Goal: Information Seeking & Learning: Learn about a topic

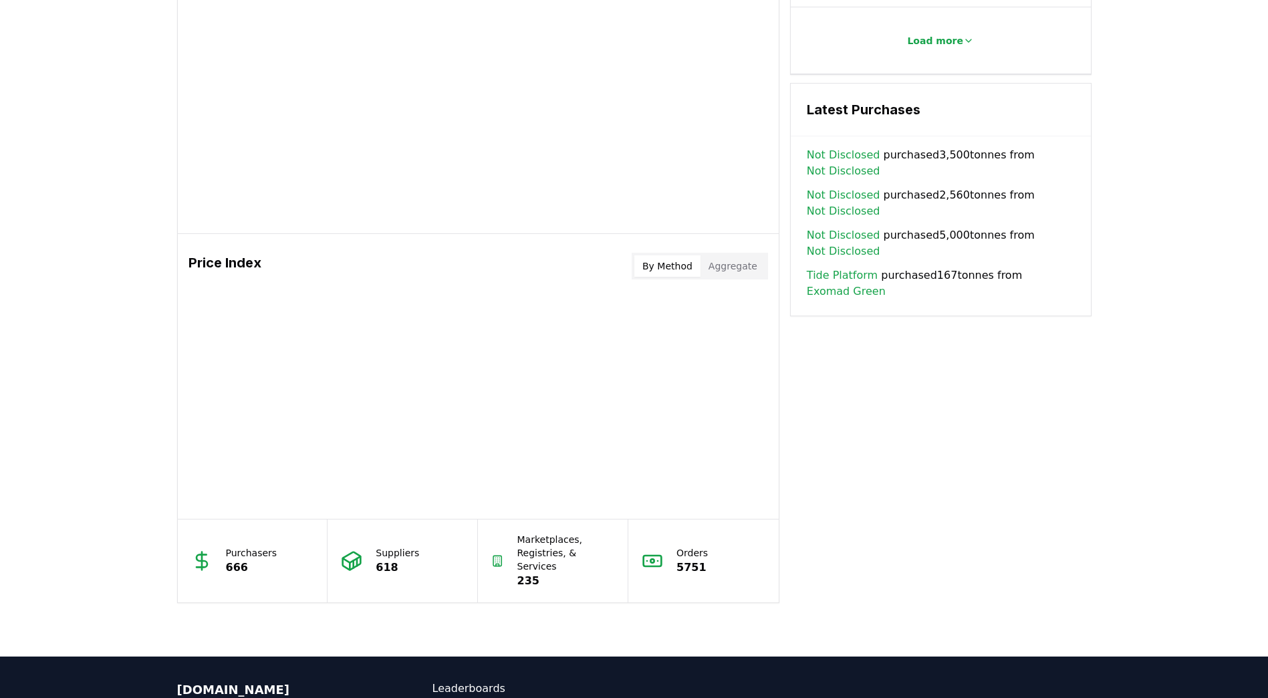
scroll to position [648, 0]
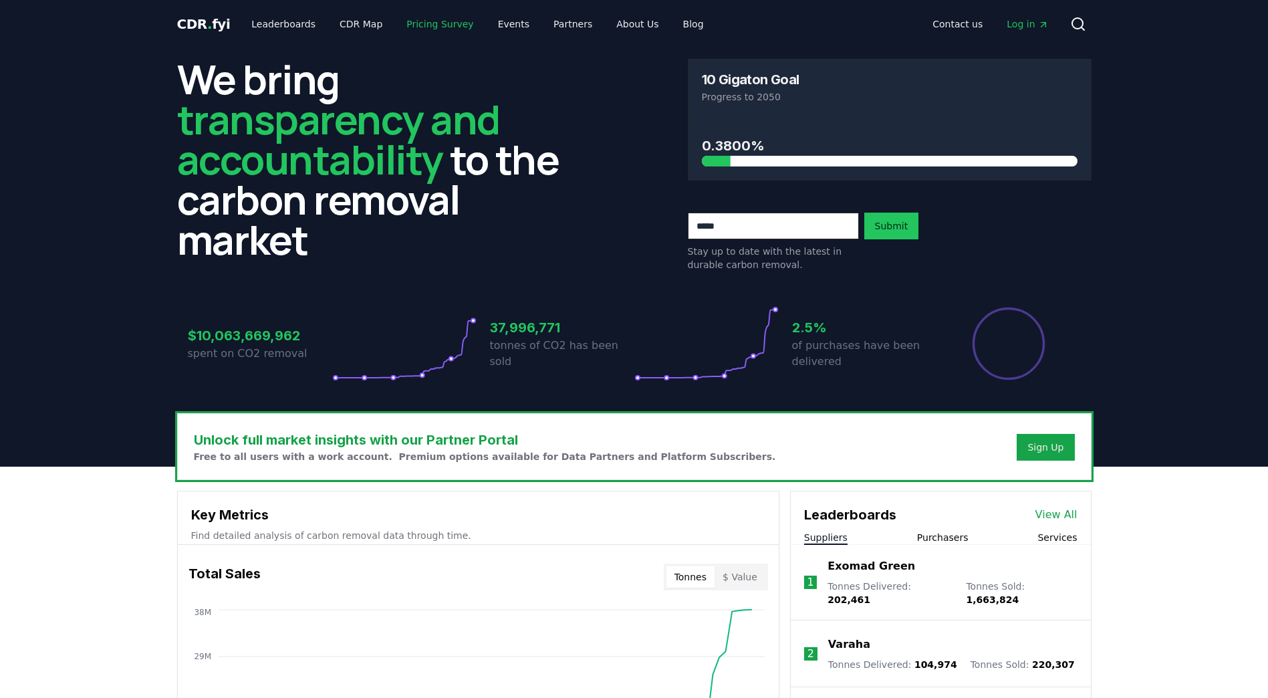
click at [411, 18] on link "Pricing Survey" at bounding box center [440, 24] width 88 height 24
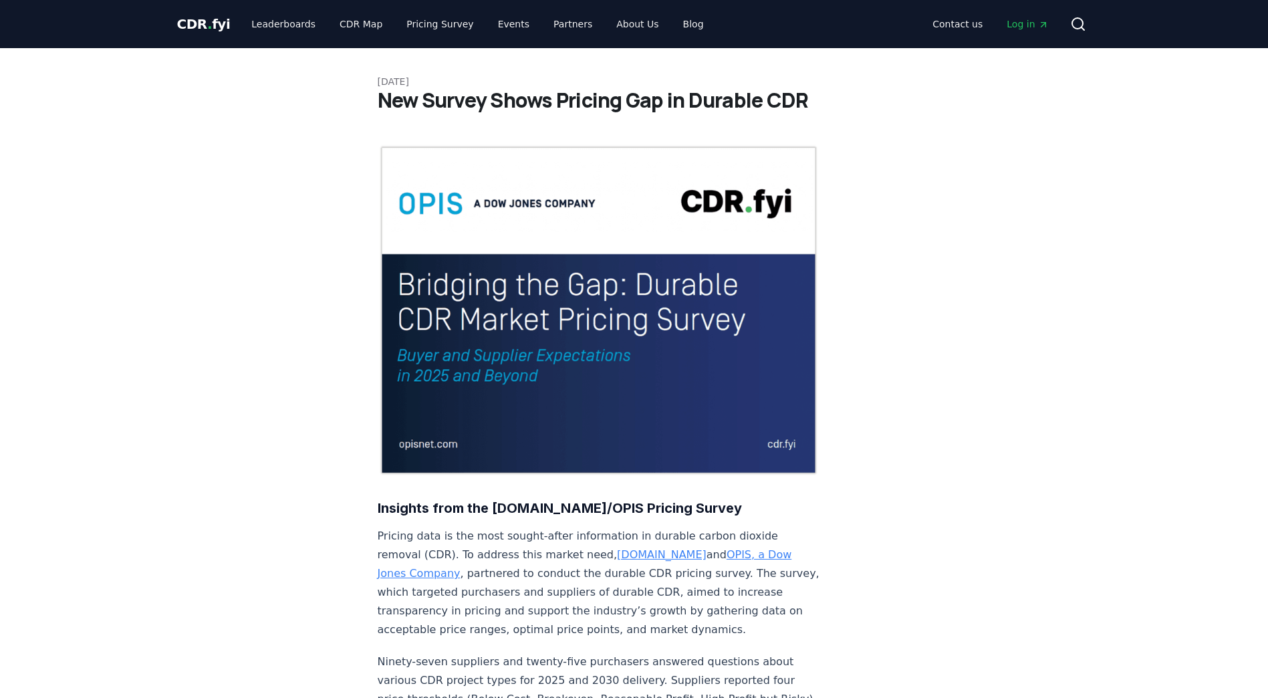
click at [527, 266] on img at bounding box center [599, 309] width 442 height 331
click at [729, 402] on img at bounding box center [599, 309] width 442 height 331
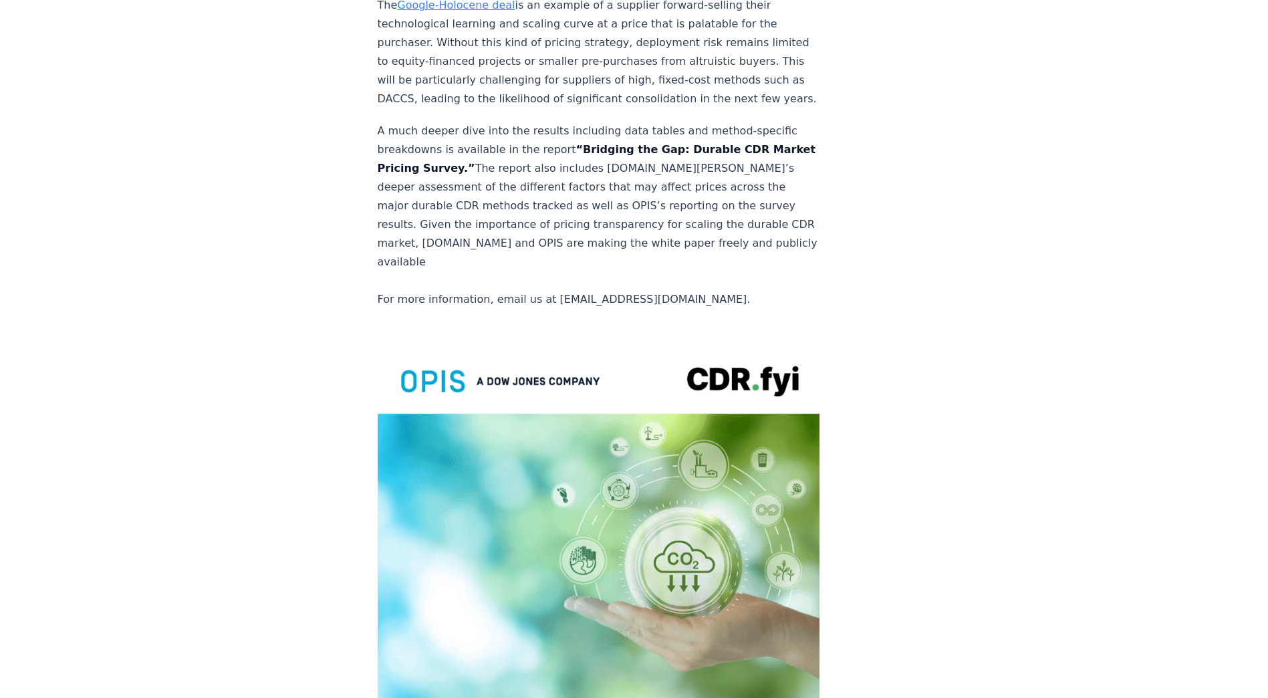
scroll to position [2691, 0]
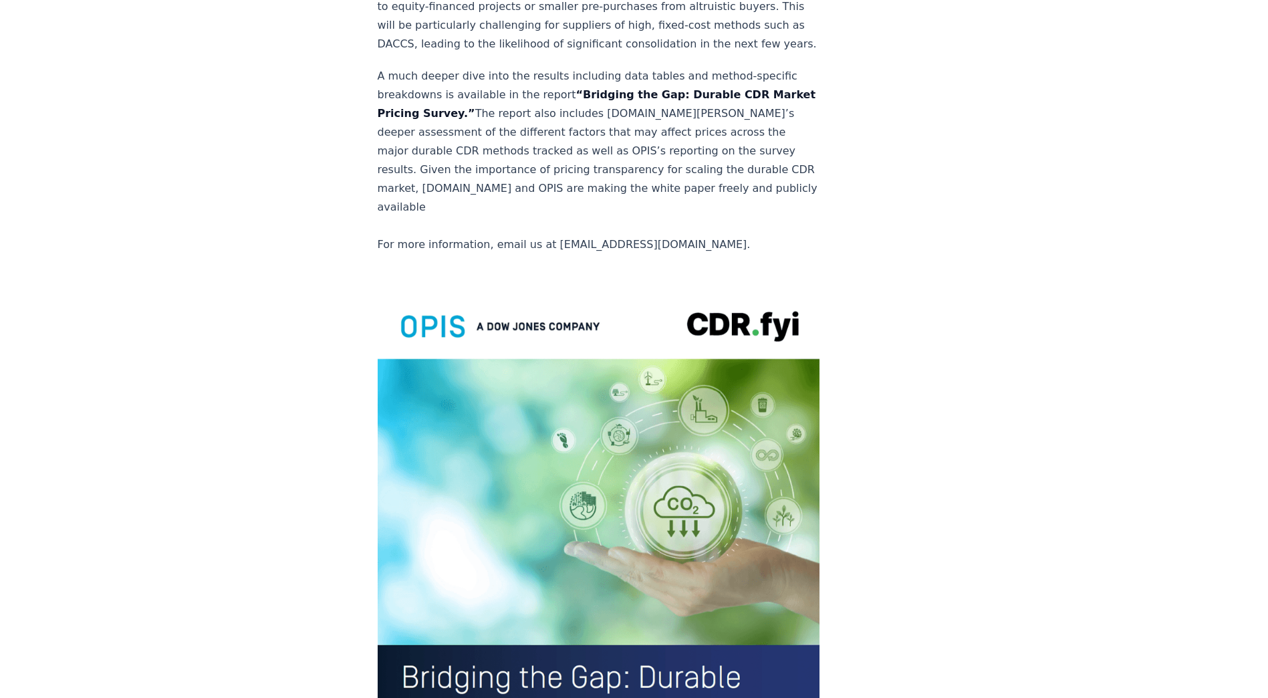
click at [582, 460] on img at bounding box center [599, 574] width 442 height 577
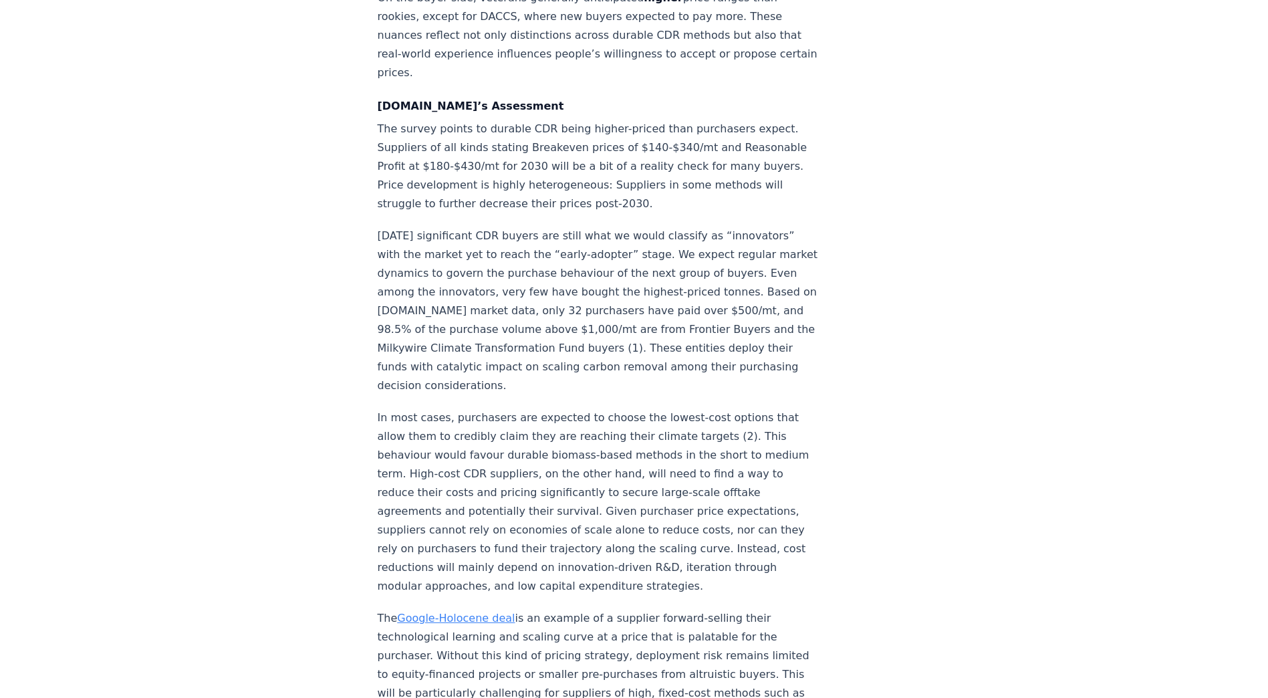
scroll to position [2040, 0]
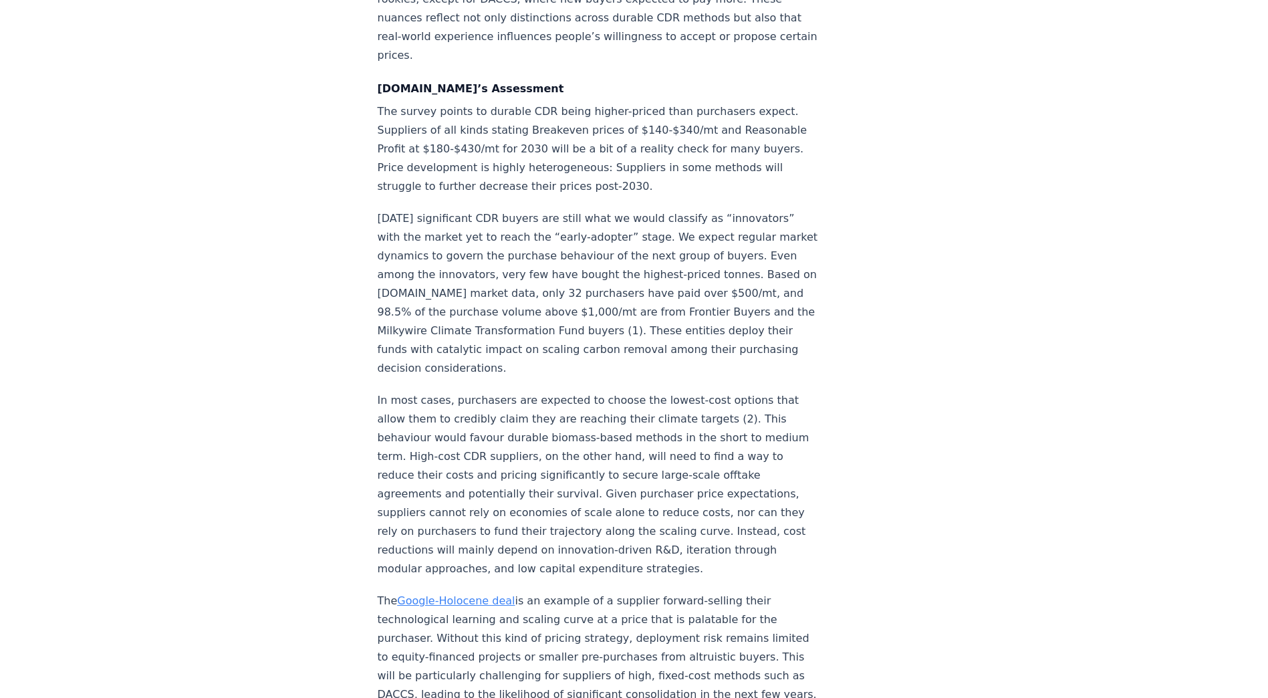
click at [456, 594] on link "Google-Holocene deal" at bounding box center [456, 600] width 118 height 13
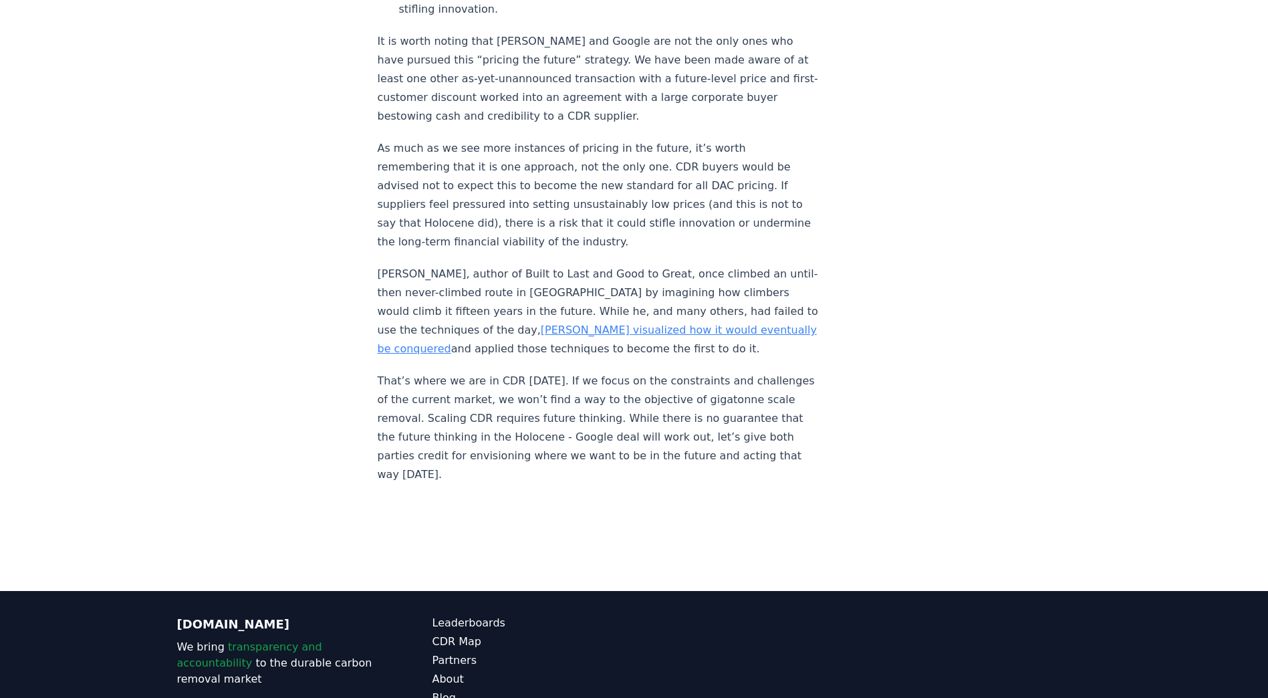
scroll to position [1572, 0]
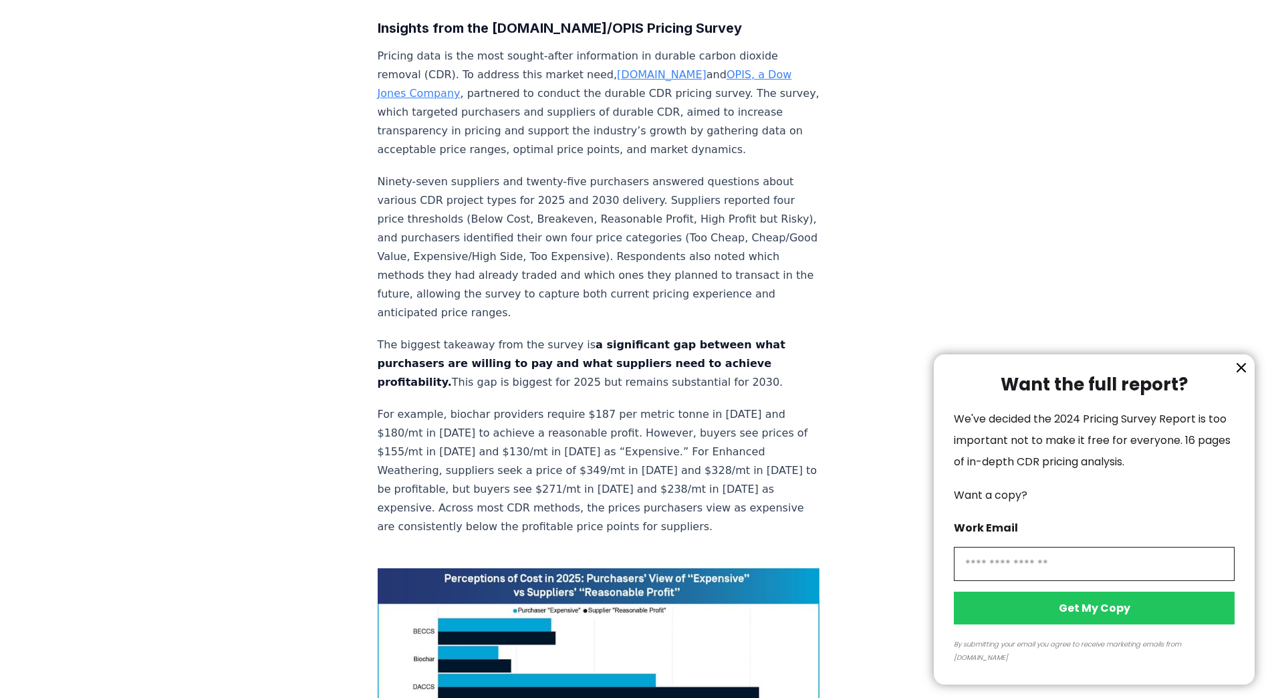
scroll to position [479, 0]
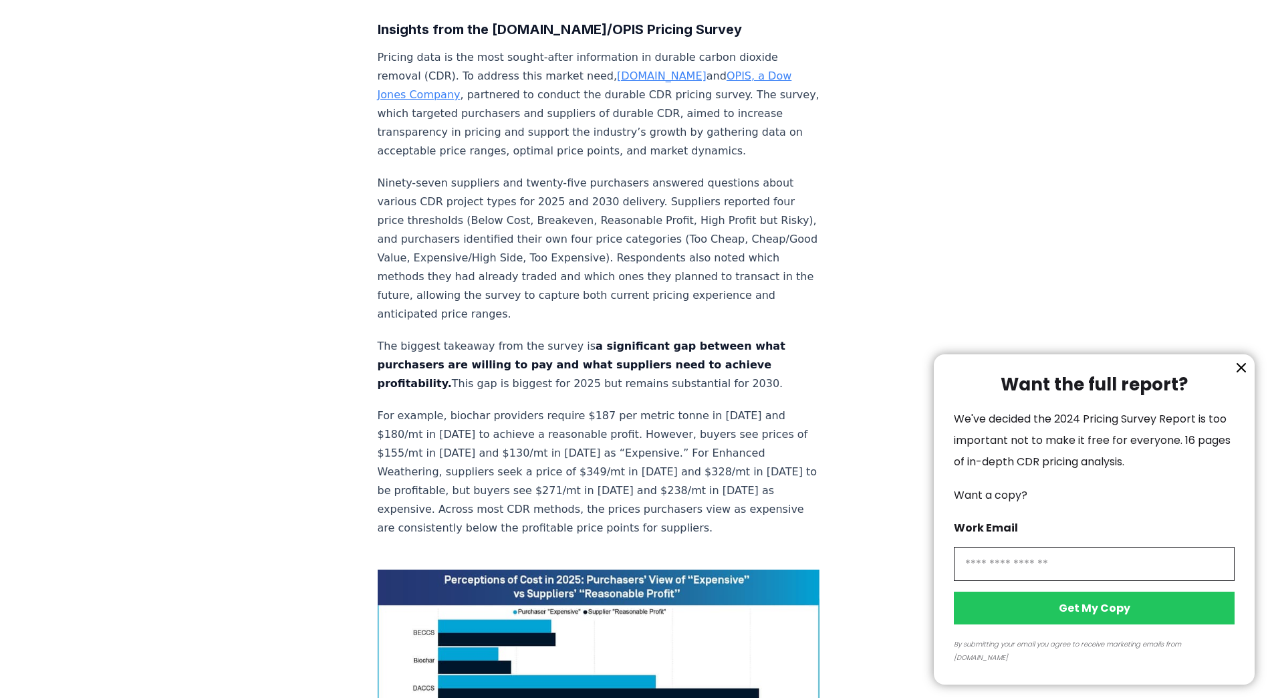
click at [1246, 376] on icon "information" at bounding box center [1241, 368] width 16 height 16
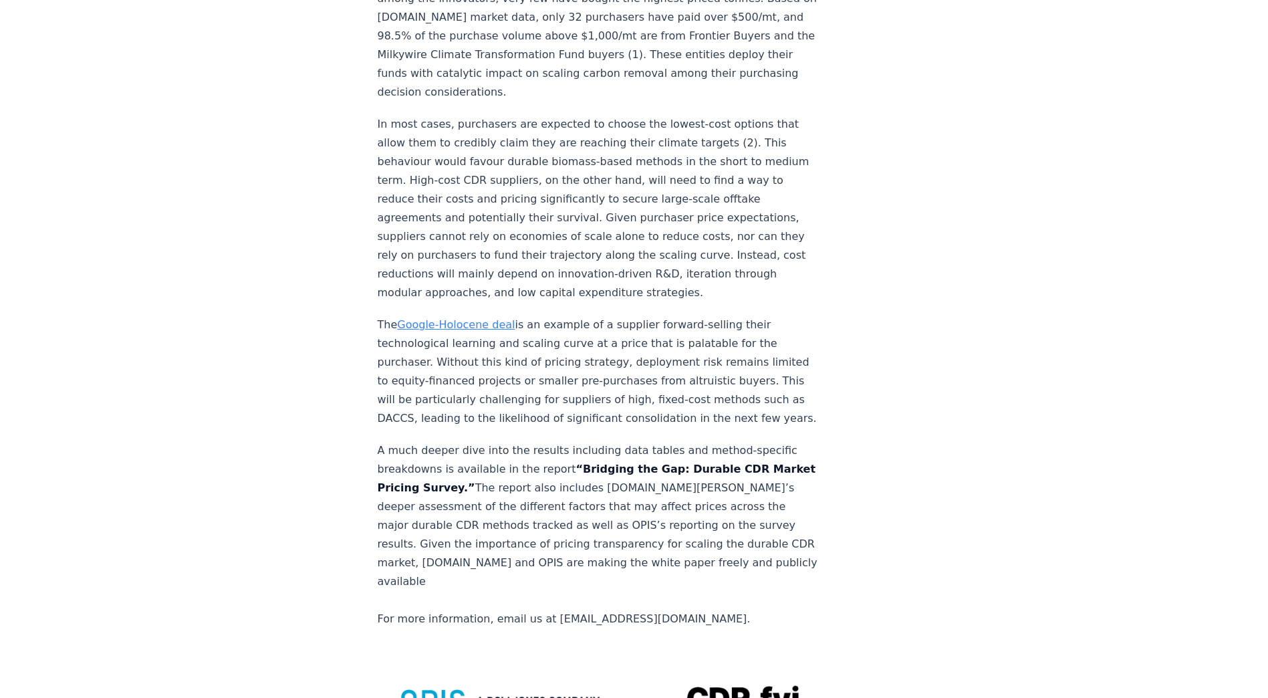
scroll to position [2152, 0]
click at [585, 462] on strong "“Bridging the Gap: Durable CDR Market Pricing Survey.”" at bounding box center [597, 477] width 438 height 31
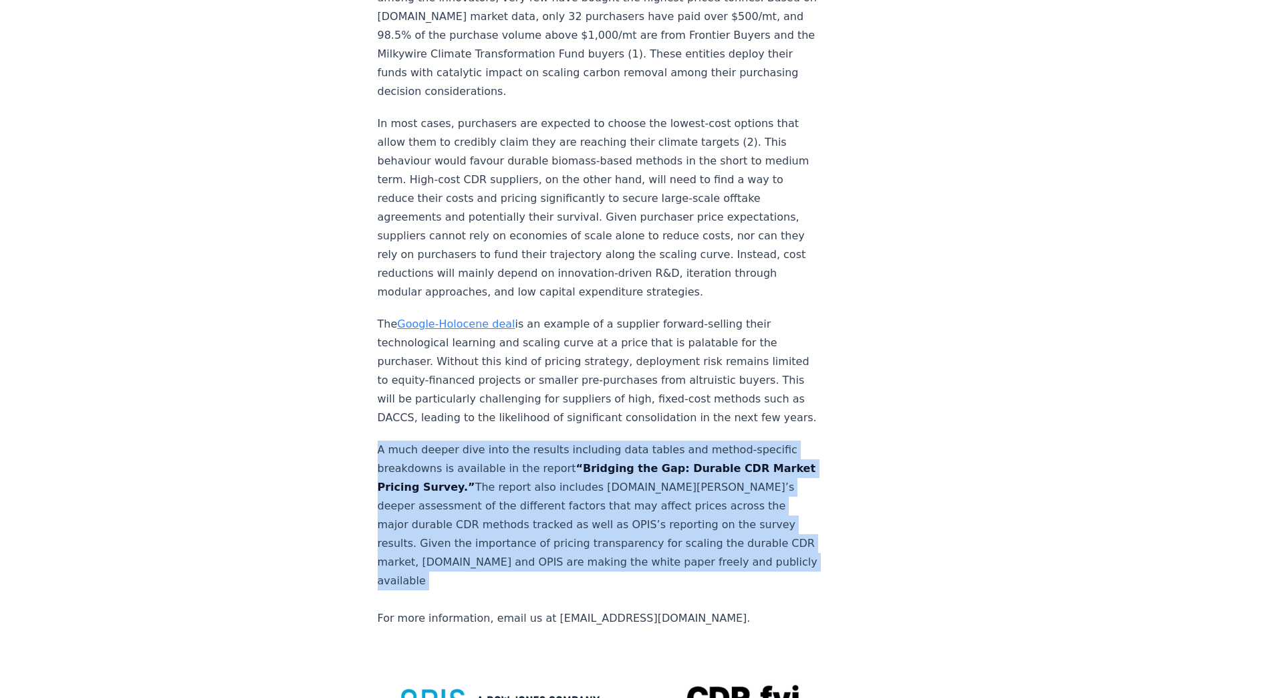
click at [585, 462] on strong "“Bridging the Gap: Durable CDR Market Pricing Survey.”" at bounding box center [597, 477] width 438 height 31
drag, startPoint x: 585, startPoint y: 430, endPoint x: 566, endPoint y: 436, distance: 20.3
click at [566, 462] on strong "“Bridging the Gap: Durable CDR Market Pricing Survey.”" at bounding box center [597, 477] width 438 height 31
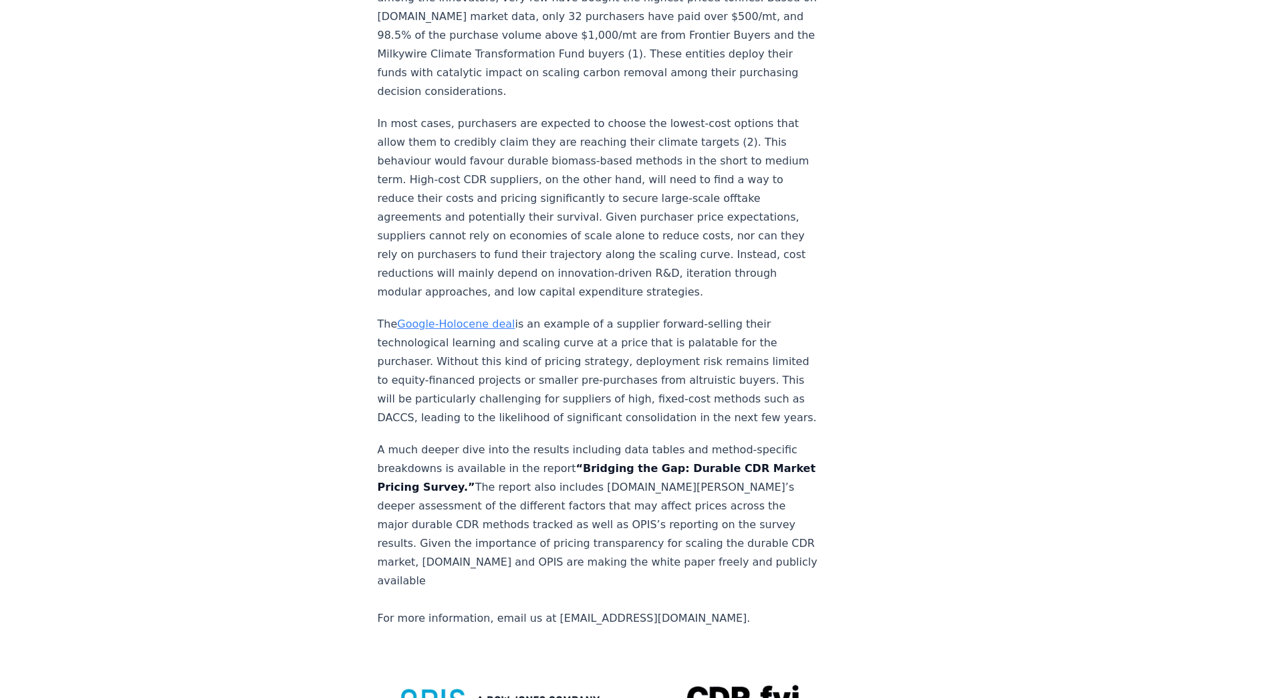
drag, startPoint x: 560, startPoint y: 436, endPoint x: 498, endPoint y: 452, distance: 64.2
click at [498, 462] on strong "“Bridging the Gap: Durable CDR Market Pricing Survey.”" at bounding box center [597, 477] width 438 height 31
copy strong "“Bridging the Gap: Durable CDR Market Pricing Survey.”"
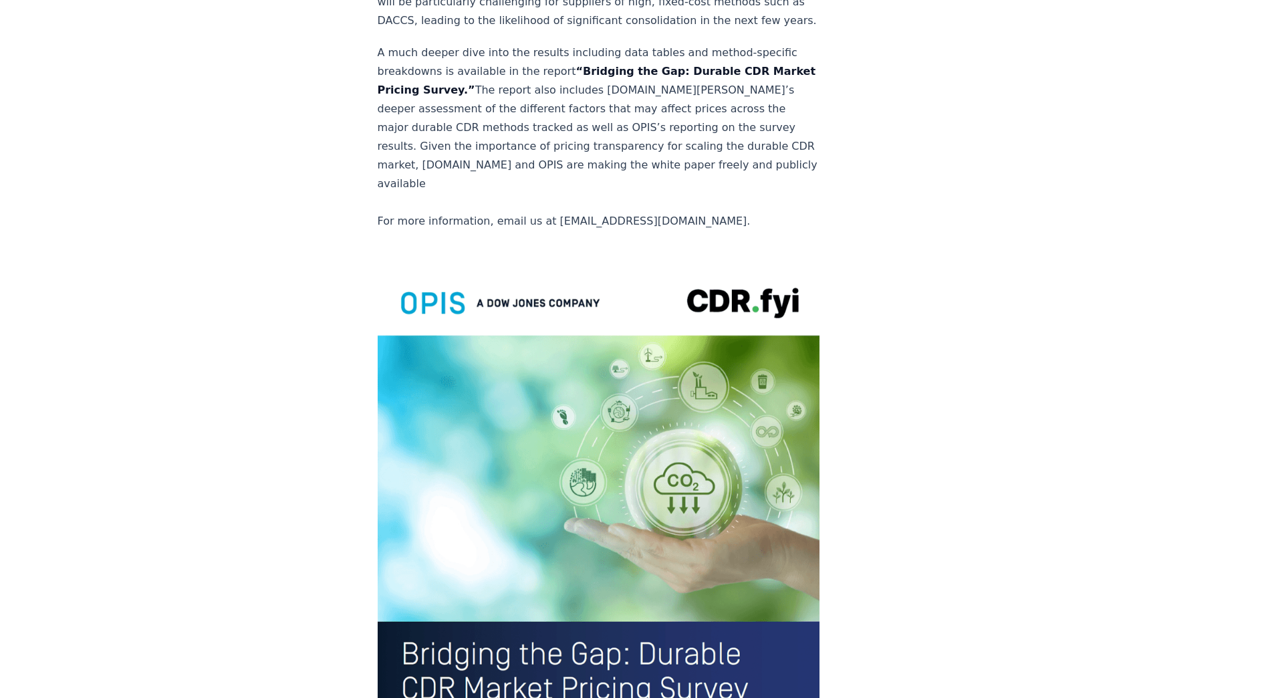
click at [684, 493] on img at bounding box center [599, 551] width 442 height 577
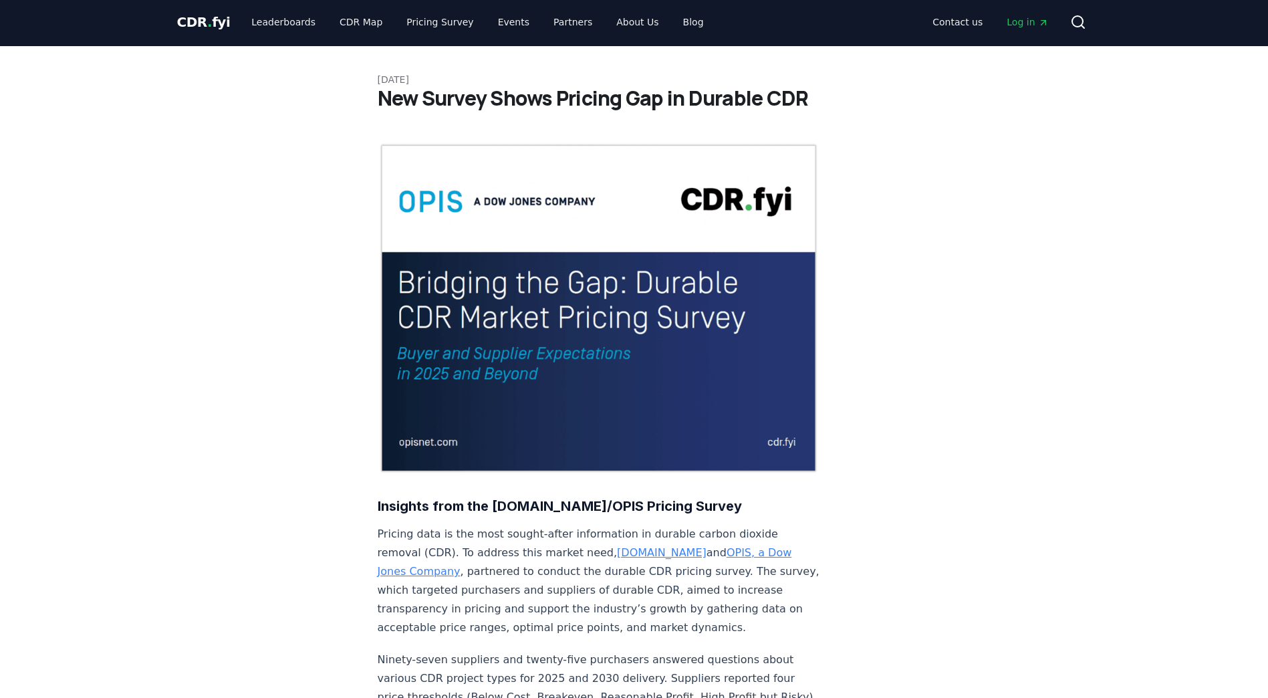
scroll to position [0, 0]
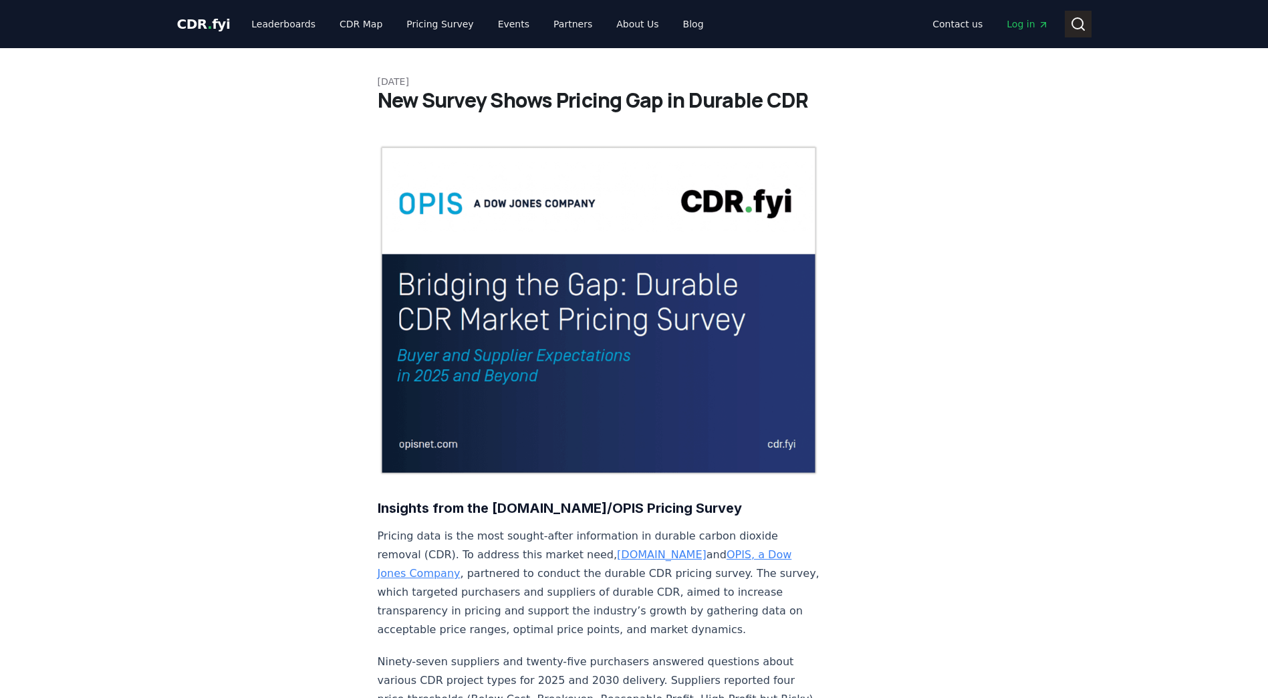
click at [1078, 29] on circle at bounding box center [1077, 23] width 11 height 11
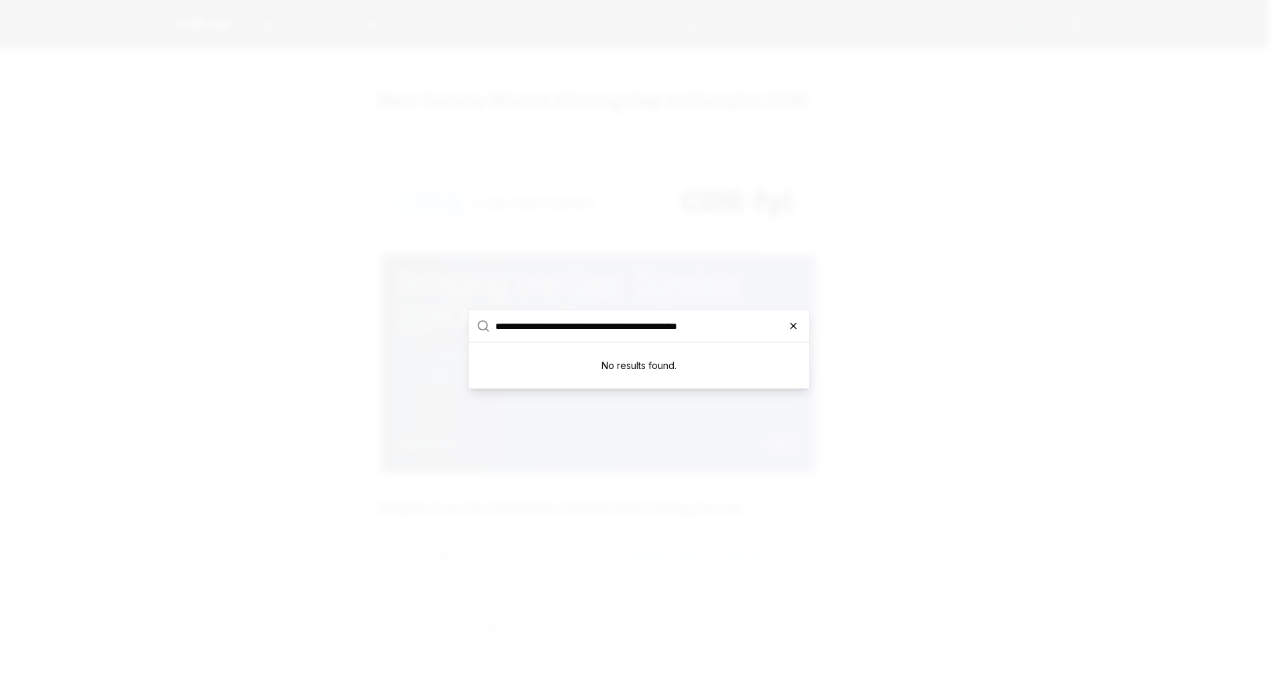
type input "**********"
click at [792, 324] on icon "button" at bounding box center [793, 325] width 5 height 5
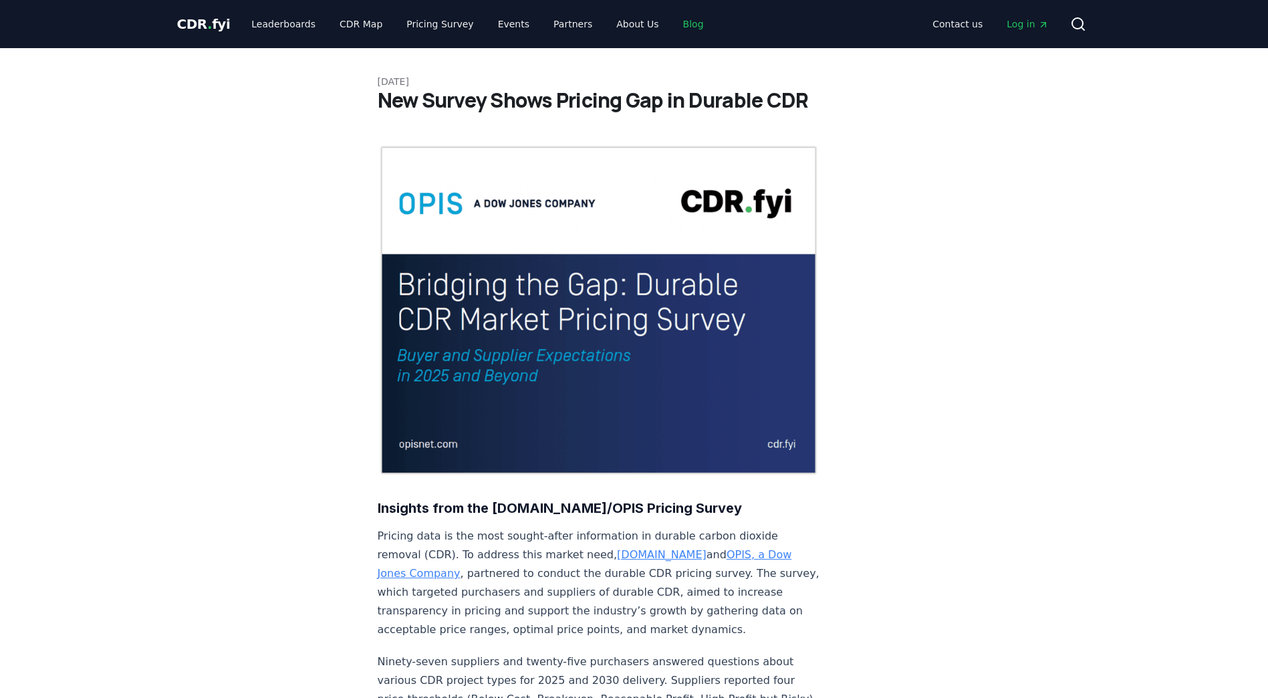
click at [672, 28] on link "Blog" at bounding box center [693, 24] width 42 height 24
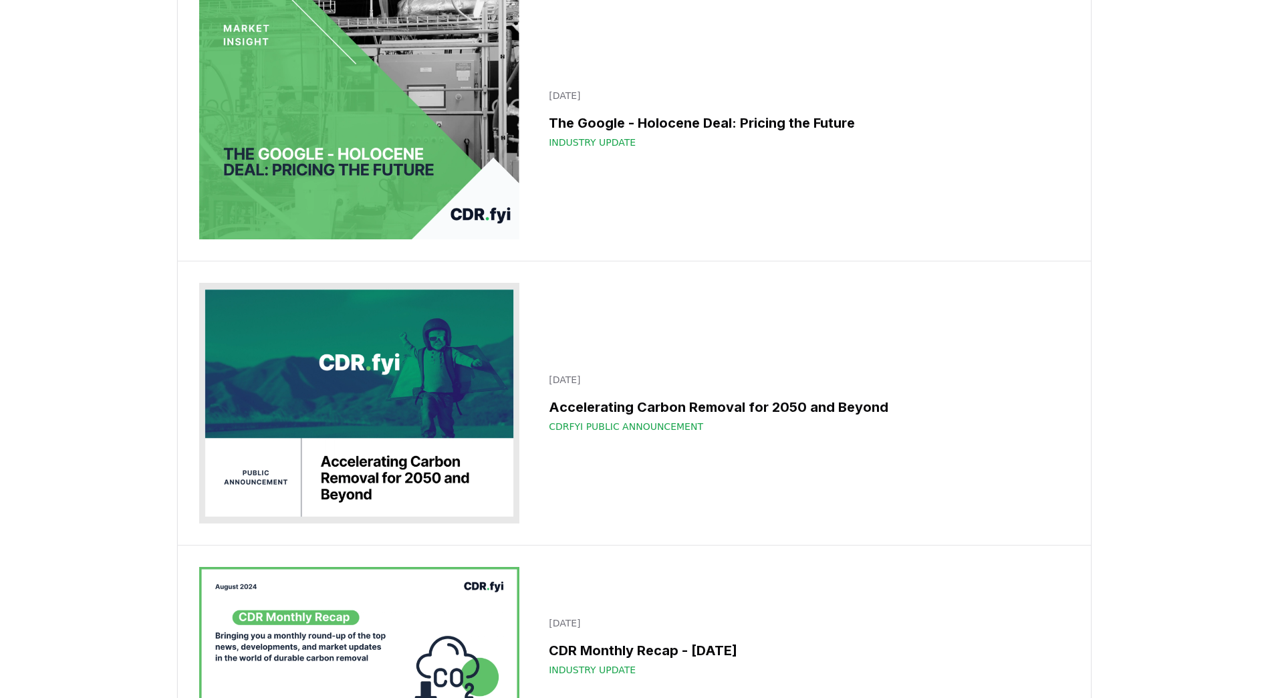
scroll to position [13409, 0]
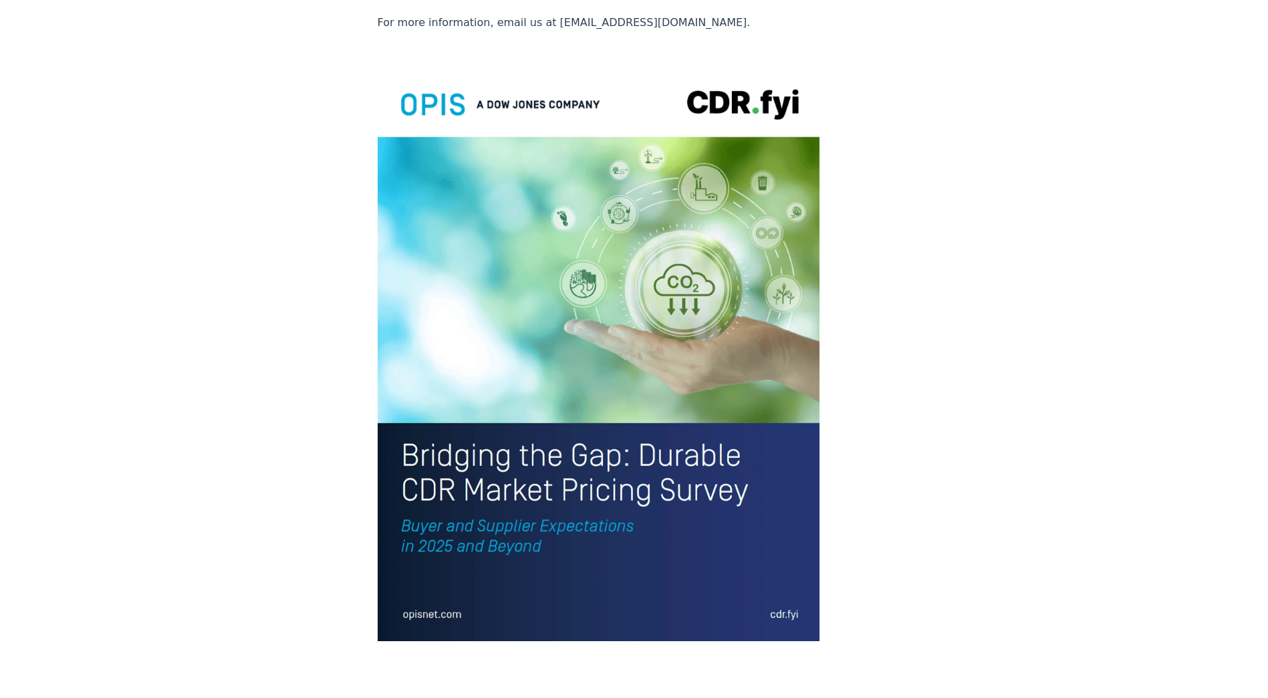
scroll to position [2749, 0]
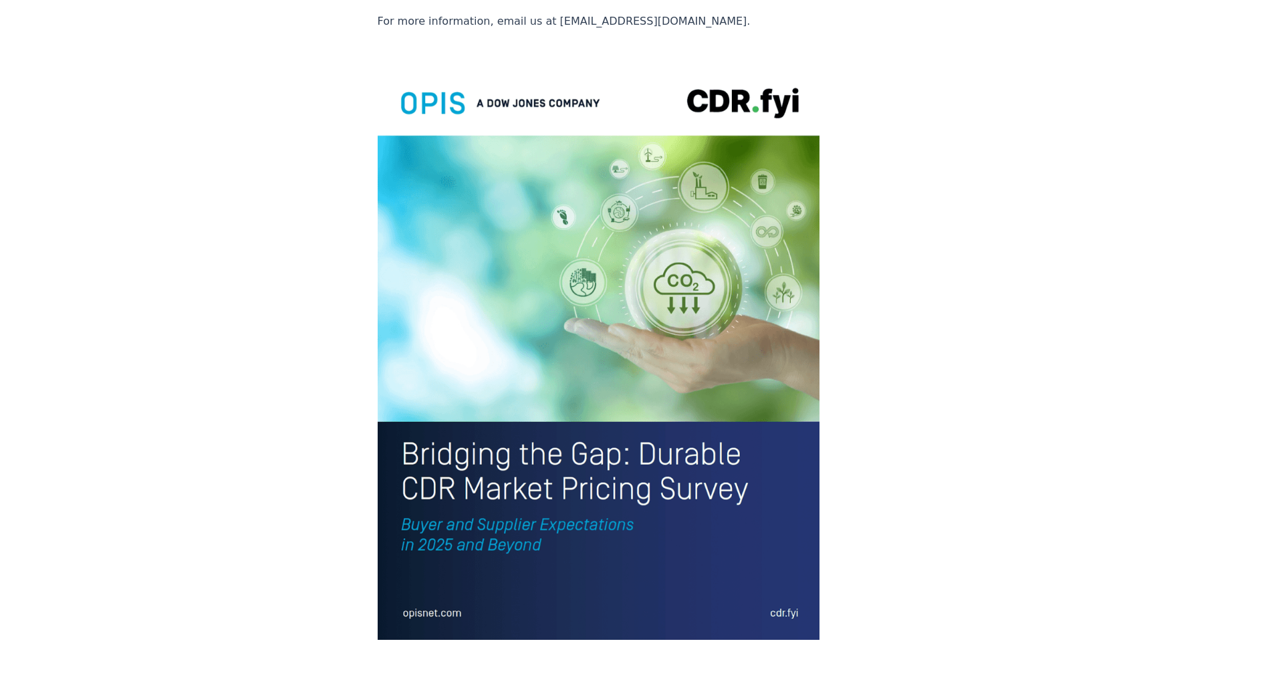
click at [684, 355] on img at bounding box center [599, 351] width 442 height 577
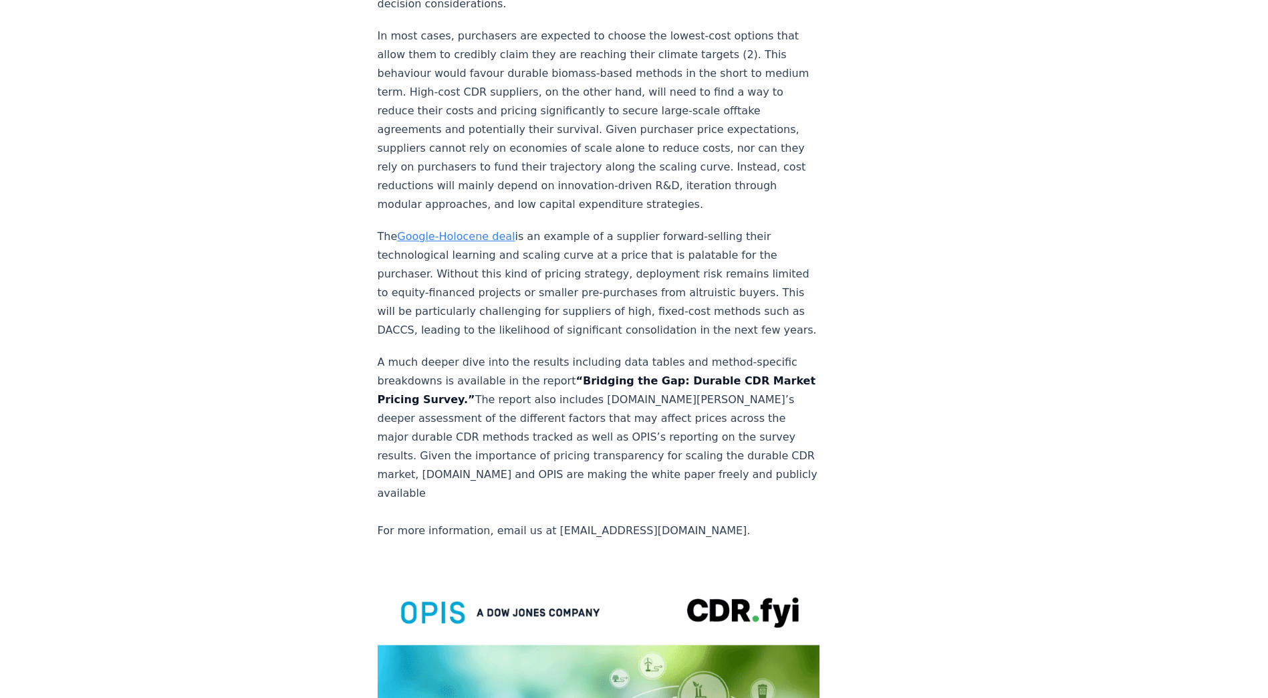
scroll to position [2244, 0]
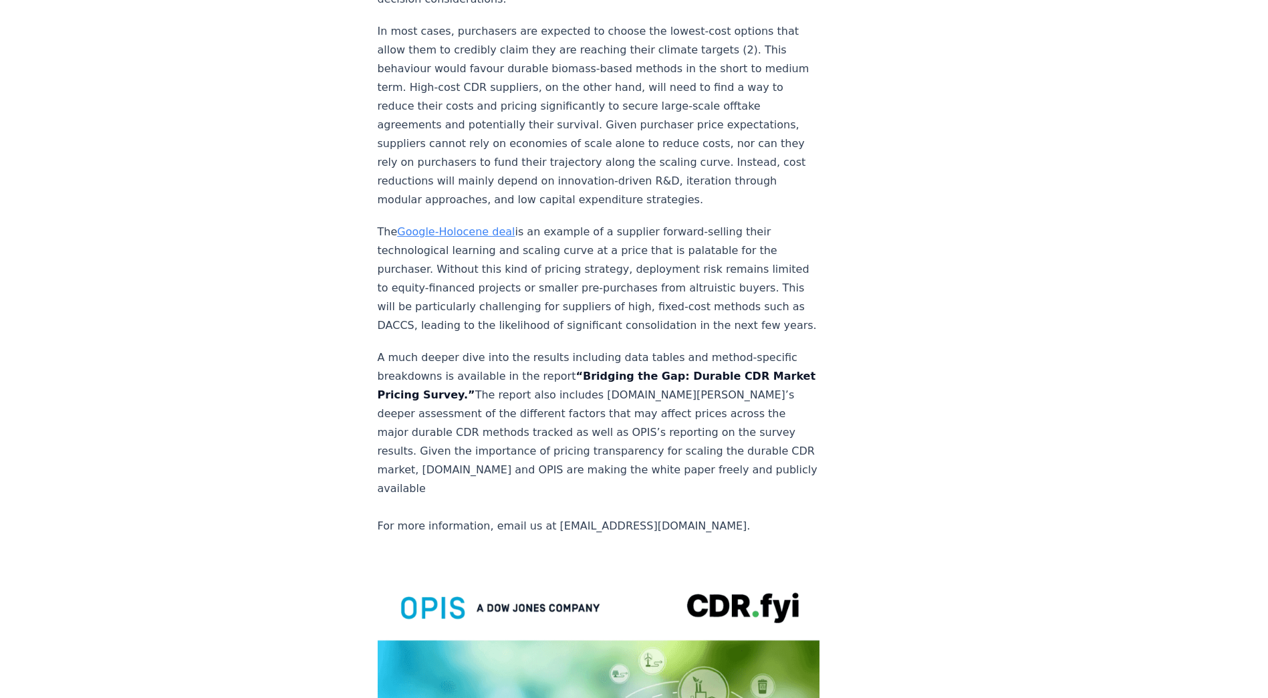
click at [581, 471] on p "A much deeper dive into the results including data tables and method-specific b…" at bounding box center [599, 441] width 442 height 187
drag, startPoint x: 608, startPoint y: 465, endPoint x: 541, endPoint y: 464, distance: 66.8
click at [541, 464] on p "A much deeper dive into the results including data tables and method-specific b…" at bounding box center [599, 441] width 442 height 187
copy p "team@cdr.fyi"
drag, startPoint x: 495, startPoint y: 350, endPoint x: 561, endPoint y: 342, distance: 66.6
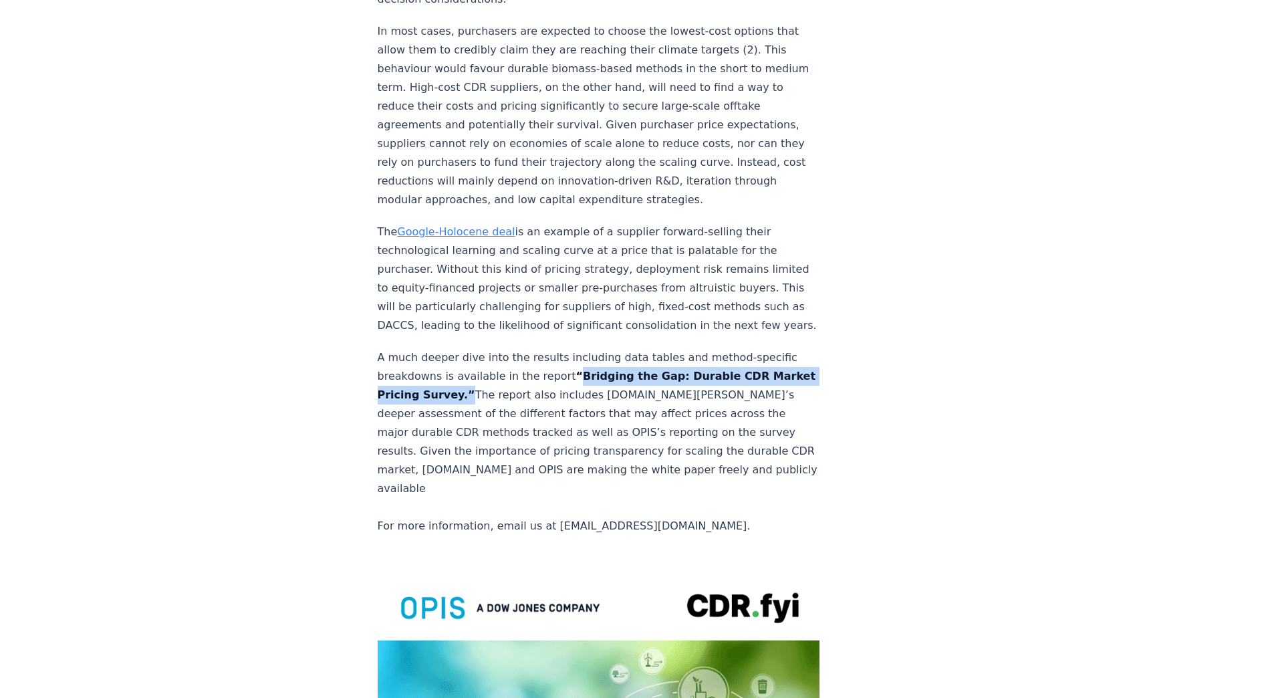
click at [561, 370] on strong "“Bridging the Gap: Durable CDR Market Pricing Survey.”" at bounding box center [597, 385] width 438 height 31
copy strong "“Bridging the Gap: Durable CDR Market Pricing Survey."
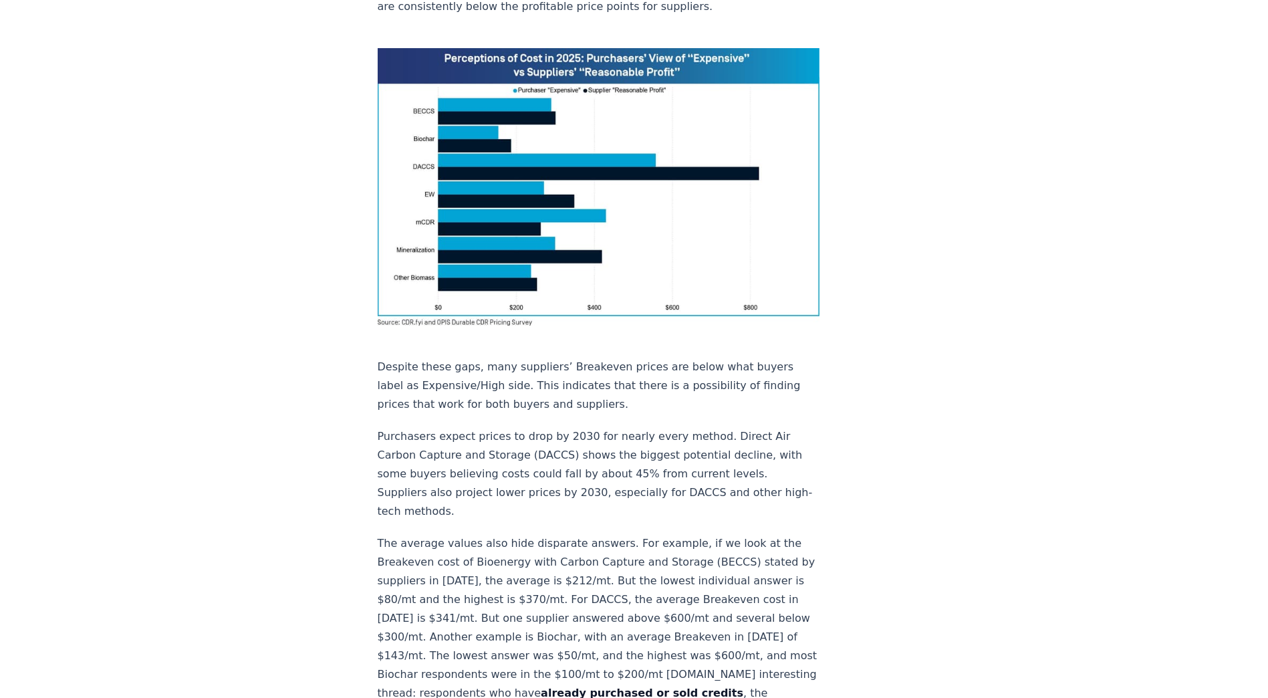
scroll to position [1000, 0]
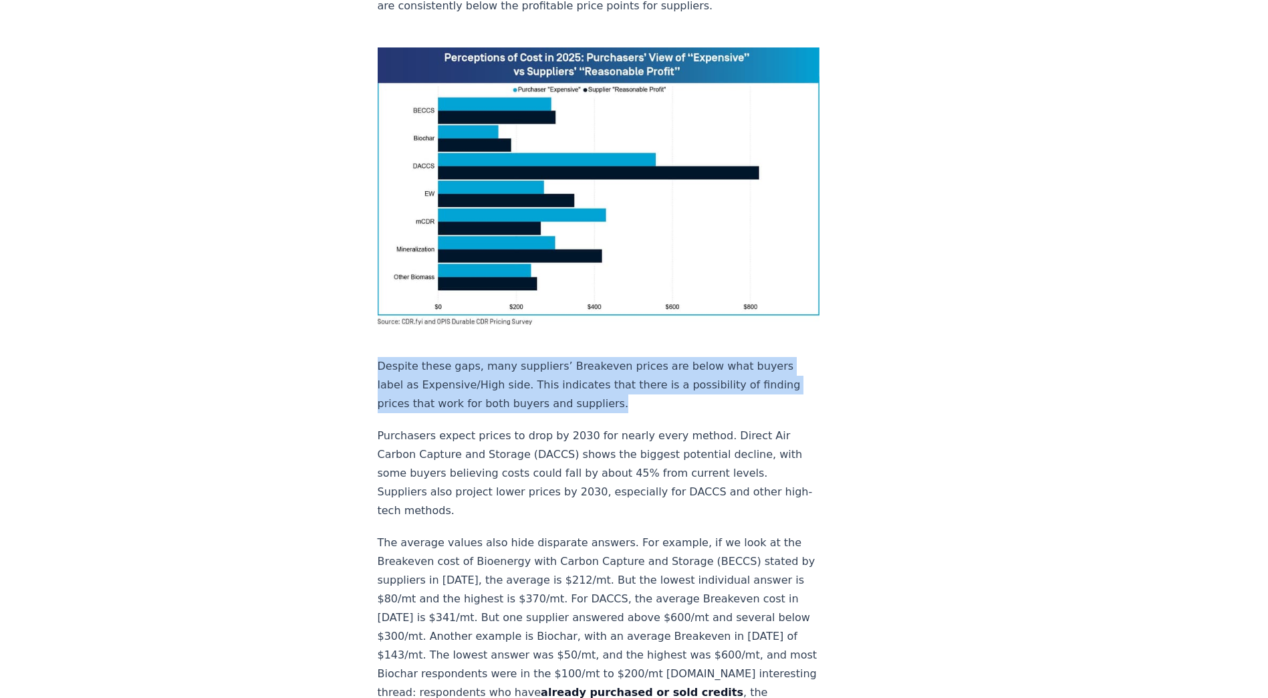
drag, startPoint x: 378, startPoint y: 290, endPoint x: 618, endPoint y: 327, distance: 242.7
click at [618, 357] on p "Despite these gaps, many suppliers’ Breakeven prices are below what buyers labe…" at bounding box center [599, 385] width 442 height 56
copy p "Despite these gaps, many suppliers’ Breakeven prices are below what buyers labe…"
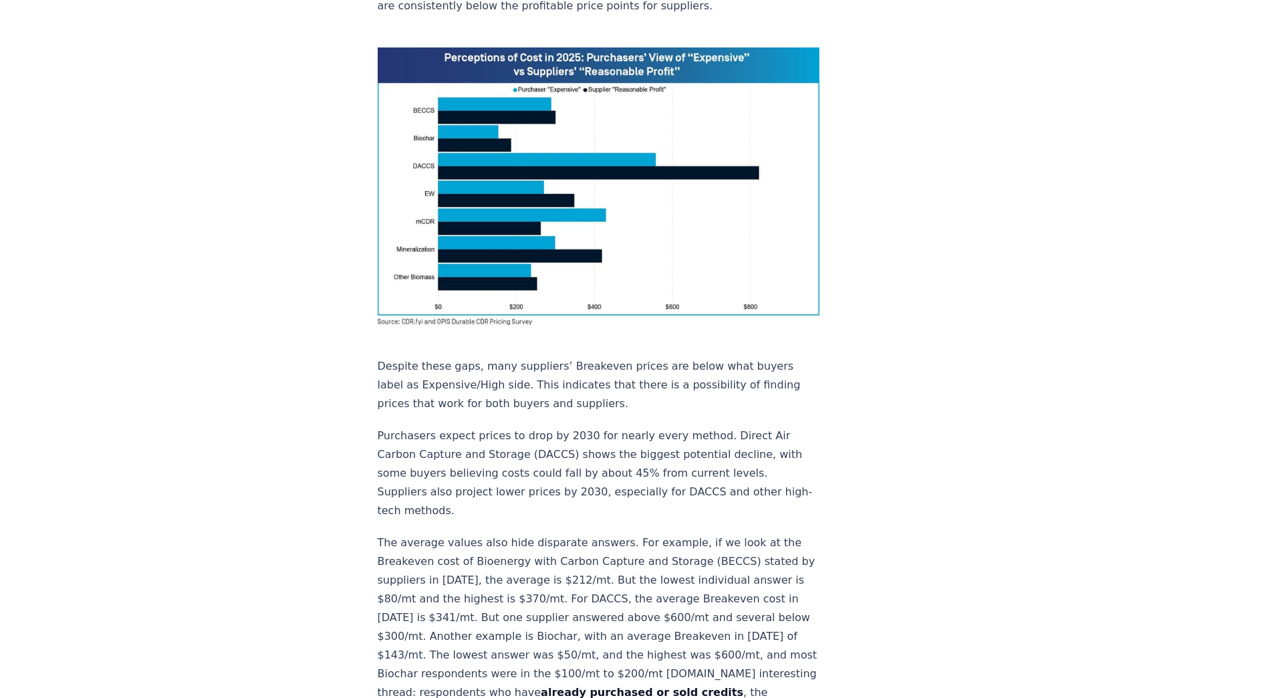
click at [567, 426] on p "Purchasers expect prices to drop by 2030 for nearly every method. Direct Air Ca…" at bounding box center [599, 473] width 442 height 94
drag, startPoint x: 382, startPoint y: 359, endPoint x: 688, endPoint y: 362, distance: 306.8
click at [688, 426] on p "Purchasers expect prices to drop by 2030 for nearly every method. Direct Air Ca…" at bounding box center [599, 473] width 442 height 94
drag, startPoint x: 379, startPoint y: 358, endPoint x: 700, endPoint y: 362, distance: 320.8
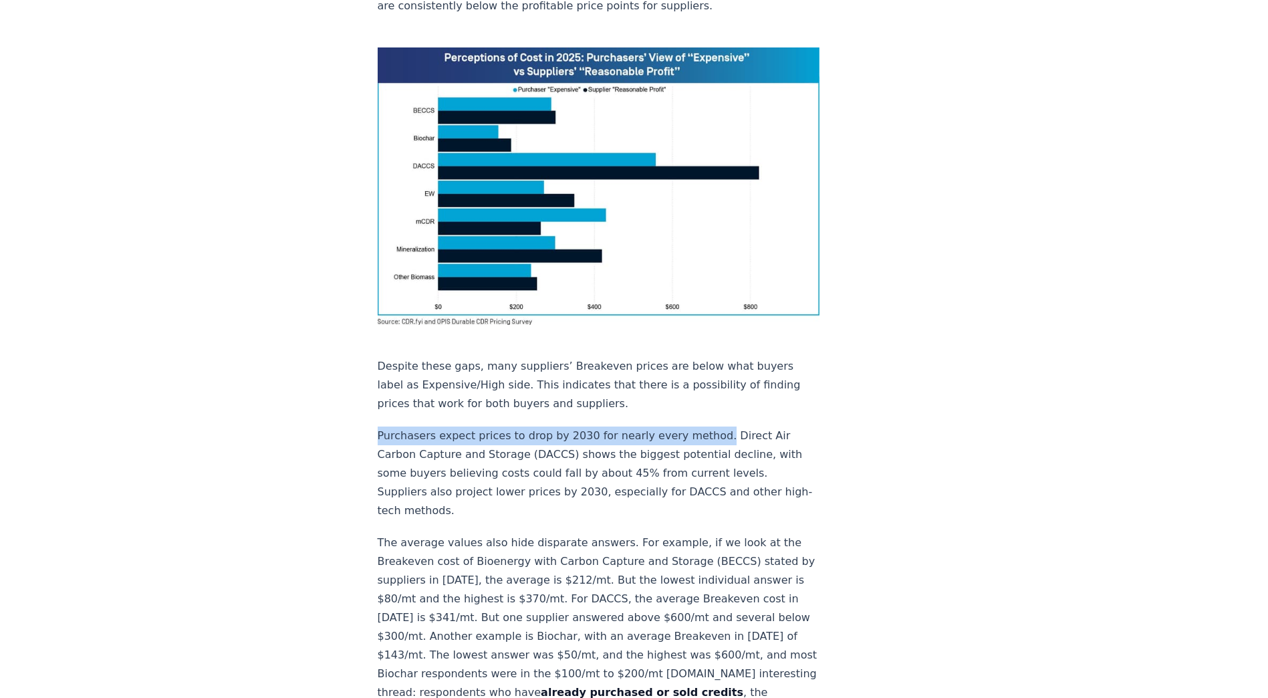
click at [700, 426] on p "Purchasers expect prices to drop by 2030 for nearly every method. Direct Air Ca…" at bounding box center [599, 473] width 442 height 94
copy p "Purchasers expect prices to drop by 2030 for nearly every method."
click at [755, 426] on p "Purchasers expect prices to drop by 2030 for nearly every method. Direct Air Ca…" at bounding box center [599, 473] width 442 height 94
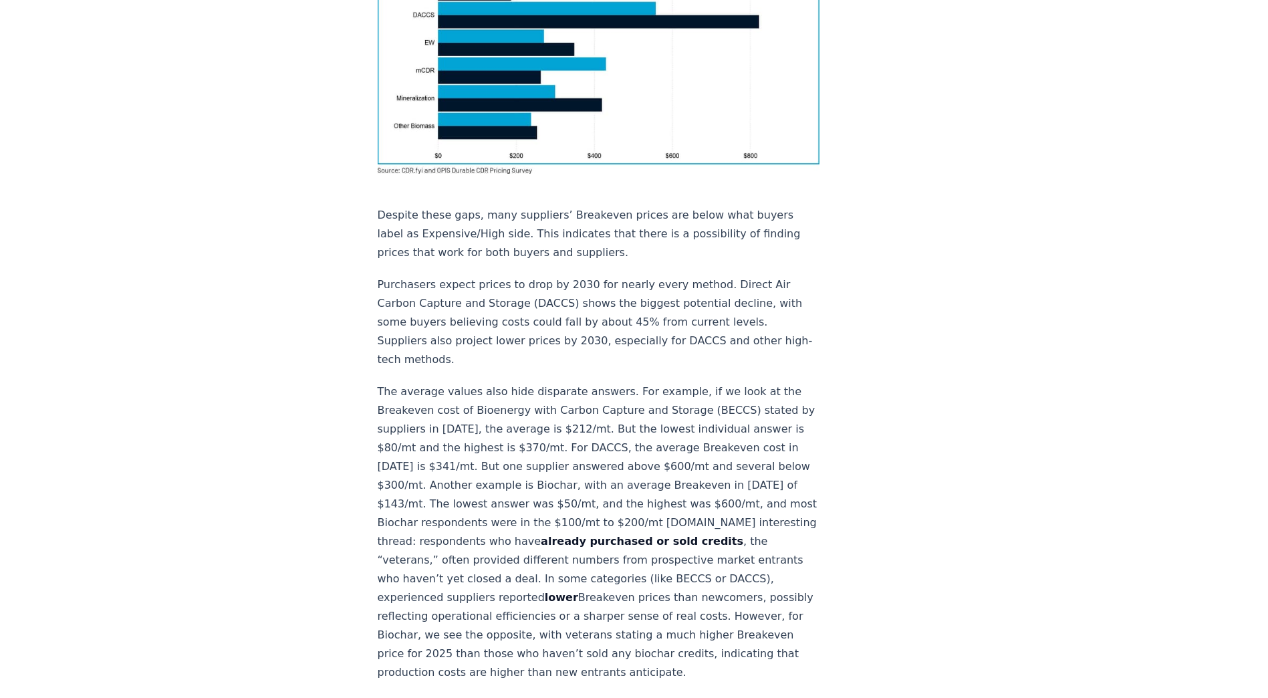
scroll to position [1156, 0]
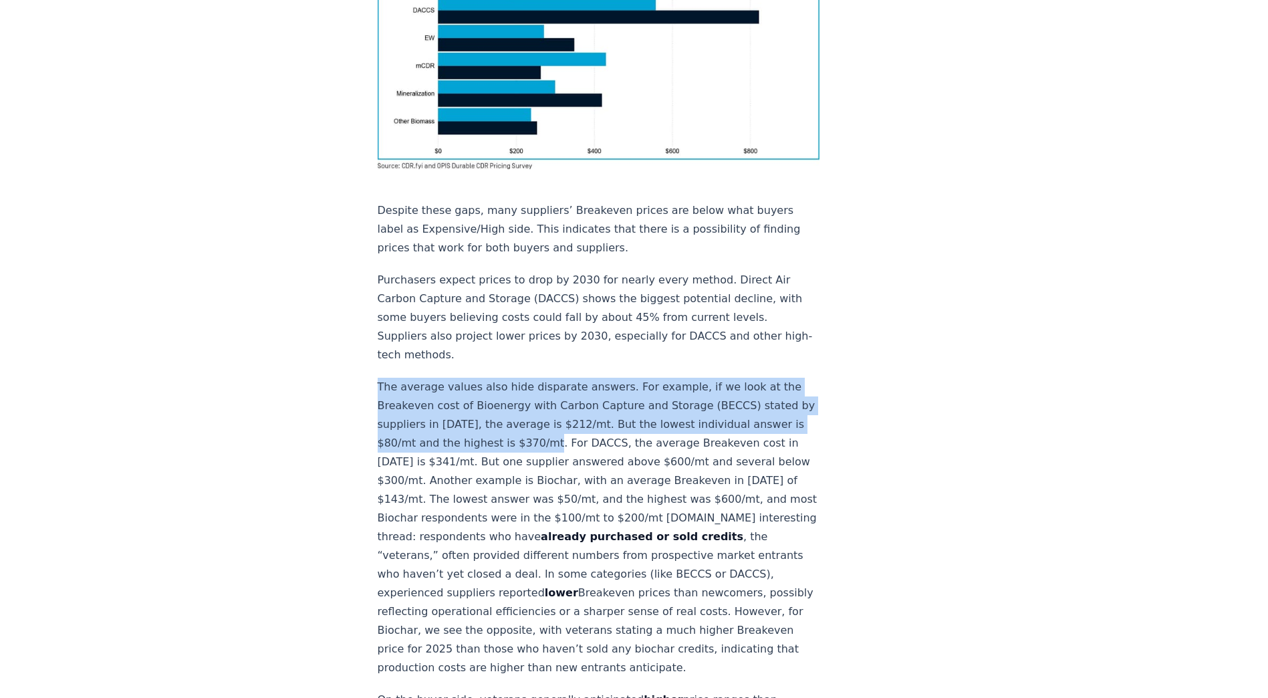
drag, startPoint x: 561, startPoint y: 367, endPoint x: 374, endPoint y: 301, distance: 198.9
click at [374, 301] on div "January 21, 2025 New Survey Shows Pricing Gap in Durable CDR Insights from the …" at bounding box center [634, 578] width 936 height 3372
copy p "The average values also hide disparate answers. For example, if we look at the …"
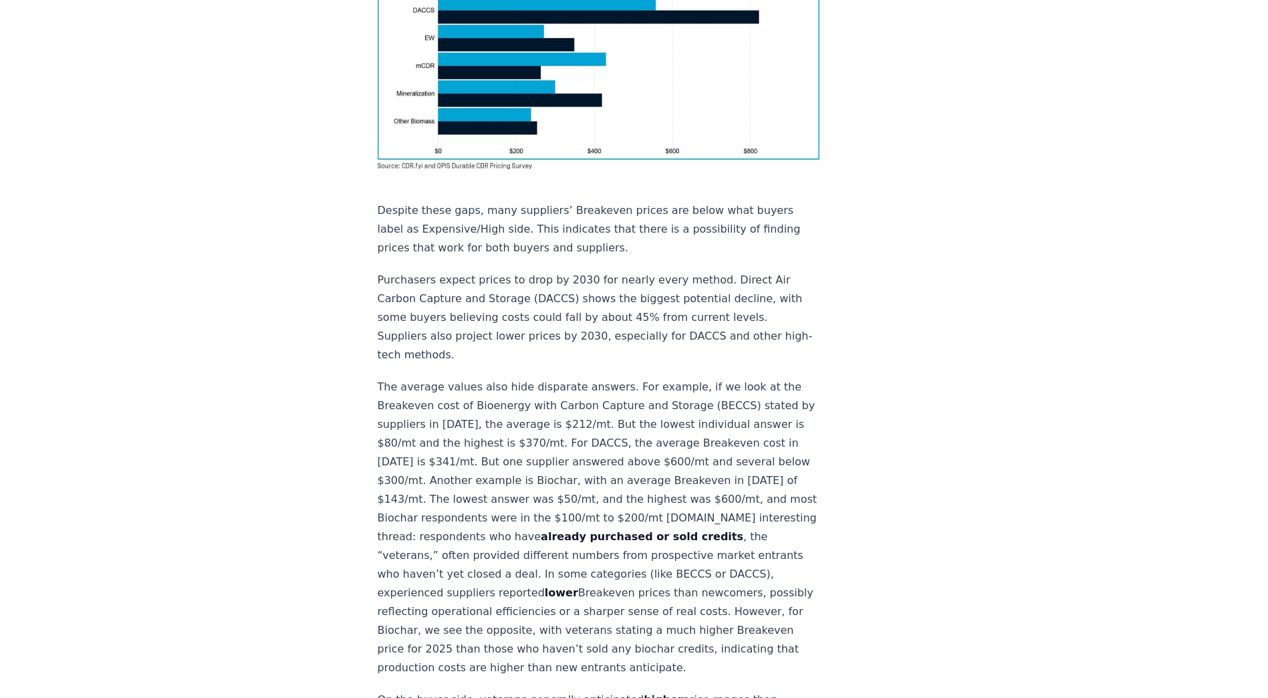
click at [662, 400] on p "The average values also hide disparate answers. For example, if we look at the …" at bounding box center [599, 527] width 442 height 299
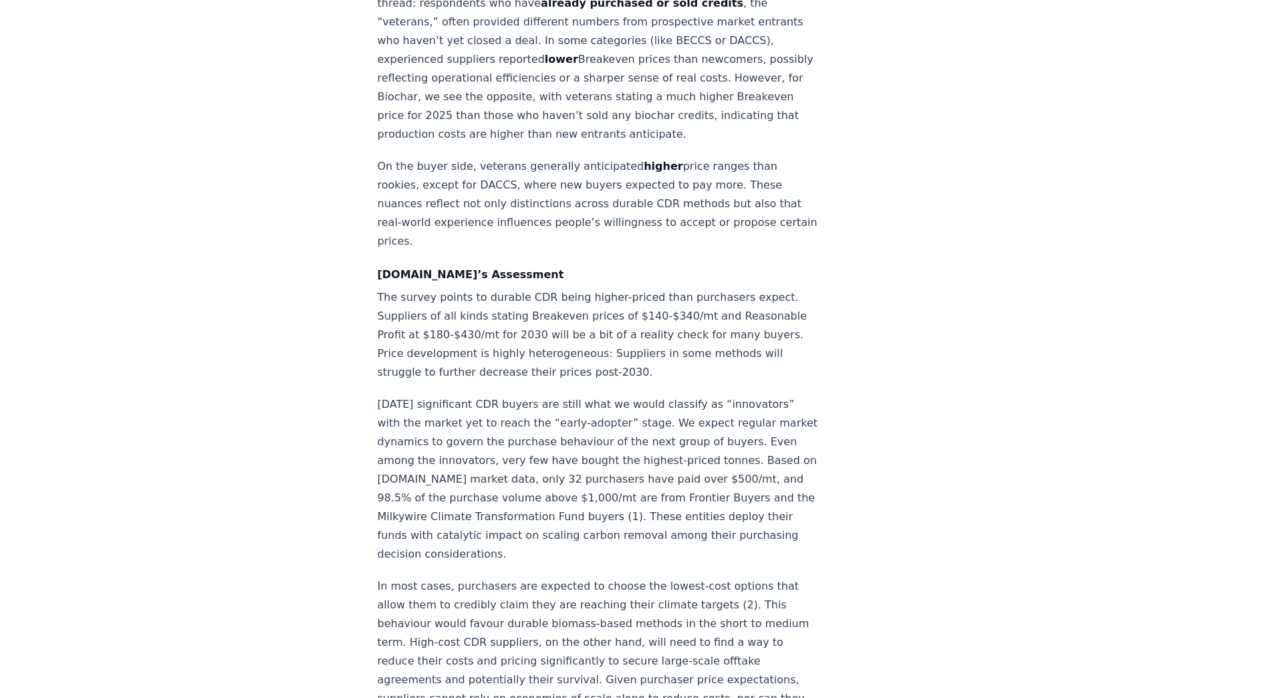
scroll to position [1690, 0]
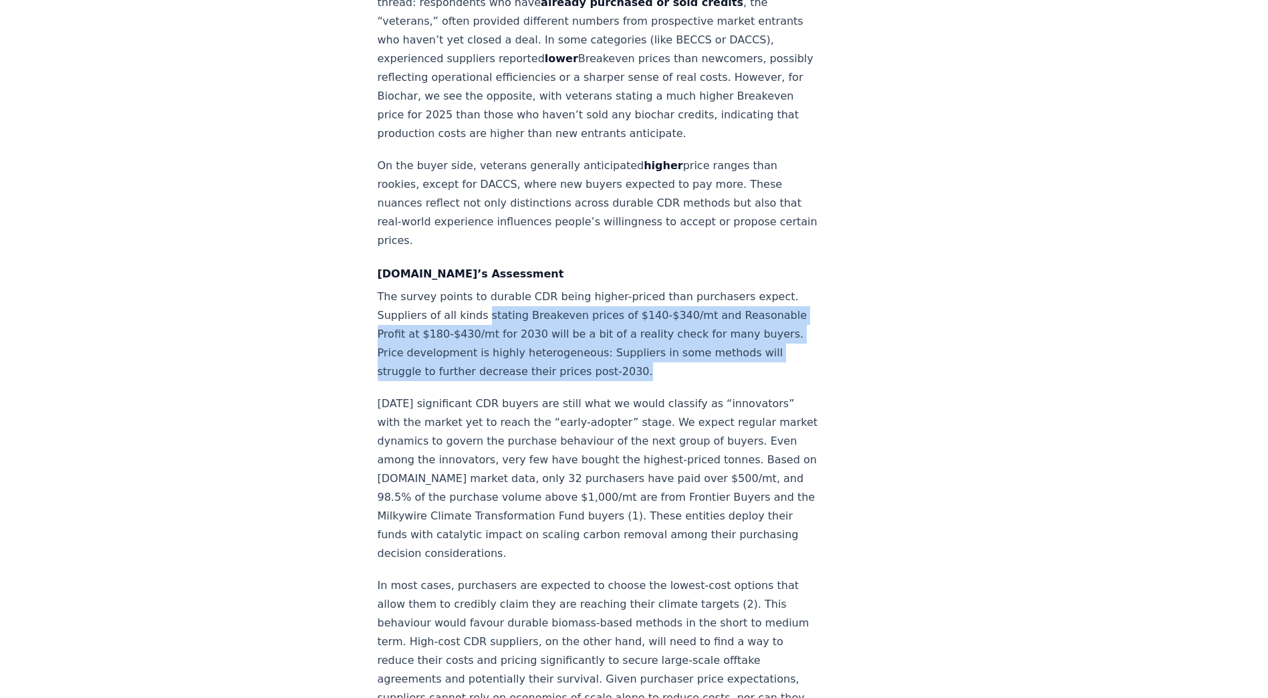
drag, startPoint x: 696, startPoint y: 312, endPoint x: 482, endPoint y: 256, distance: 221.8
click at [482, 287] on p "The survey points to durable CDR being higher-priced than purchasers expect. Su…" at bounding box center [599, 334] width 442 height 94
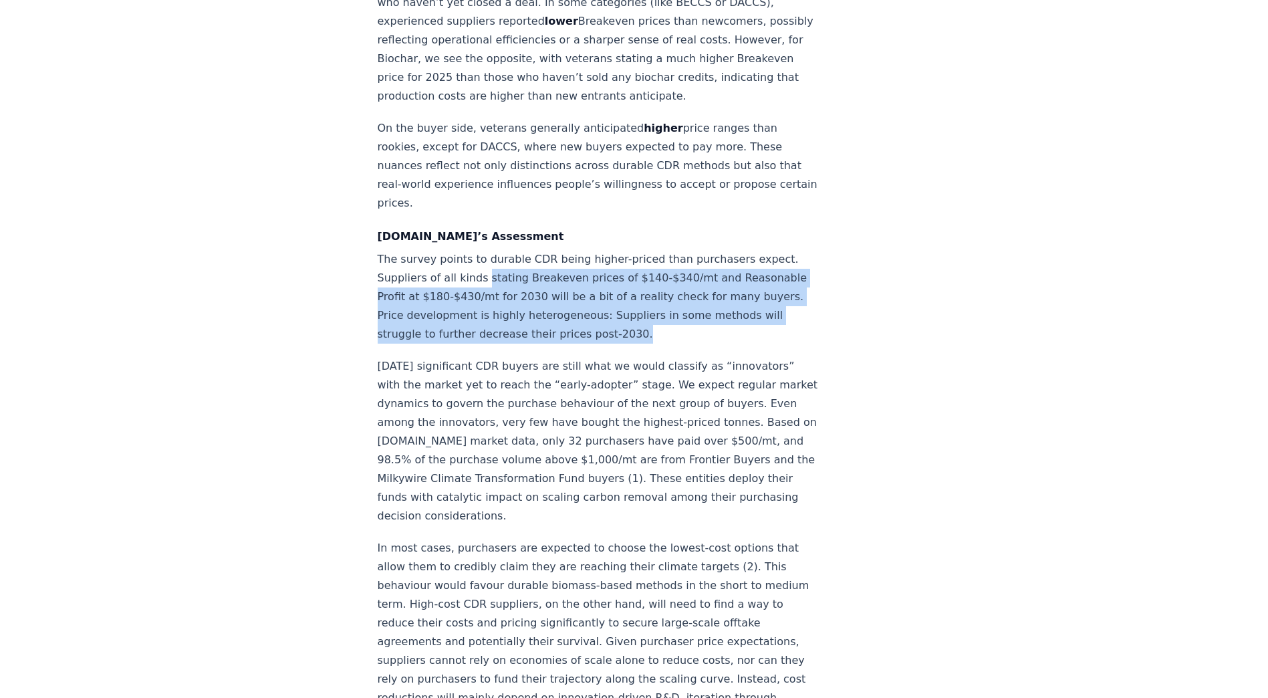
scroll to position [1728, 0]
click at [708, 282] on p "The survey points to durable CDR being higher-priced than purchasers expect. Su…" at bounding box center [599, 296] width 442 height 94
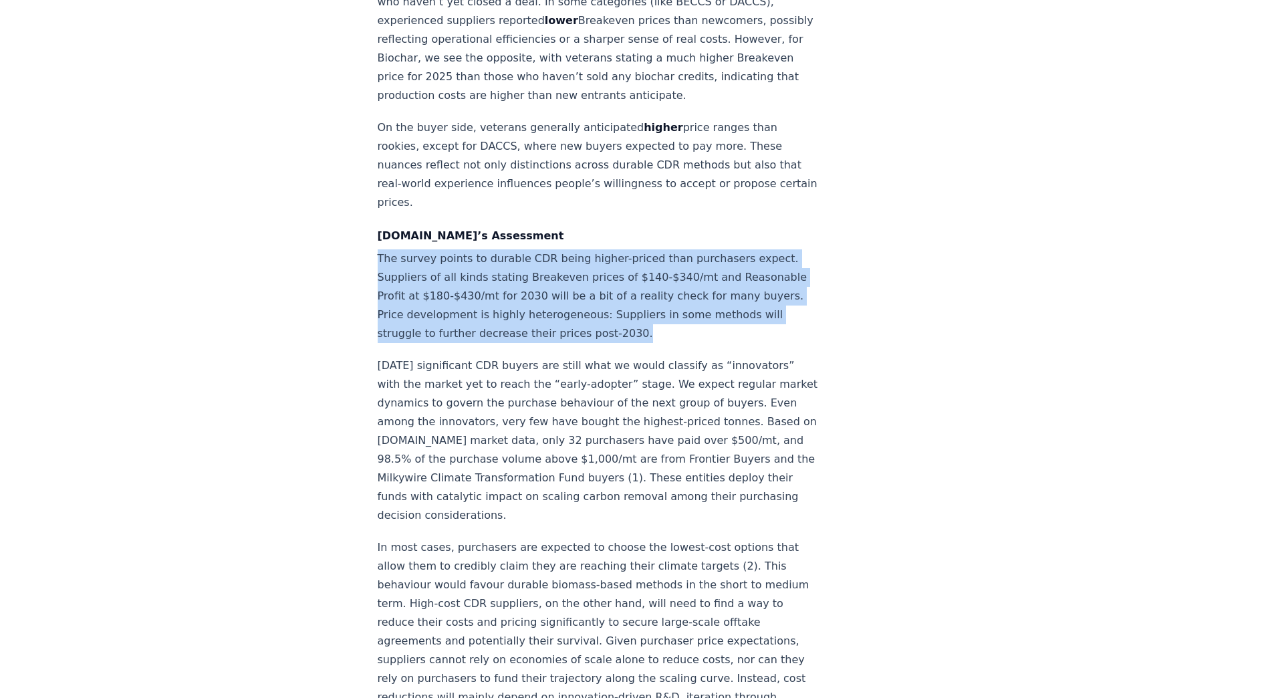
drag, startPoint x: 699, startPoint y: 281, endPoint x: 362, endPoint y: 203, distance: 346.4
click at [362, 203] on div "January 21, 2025 New Survey Shows Pricing Gap in Durable CDR Insights from the …" at bounding box center [634, 6] width 936 height 3372
copy p "The survey points to durable CDR being higher-priced than purchasers expect. Su…"
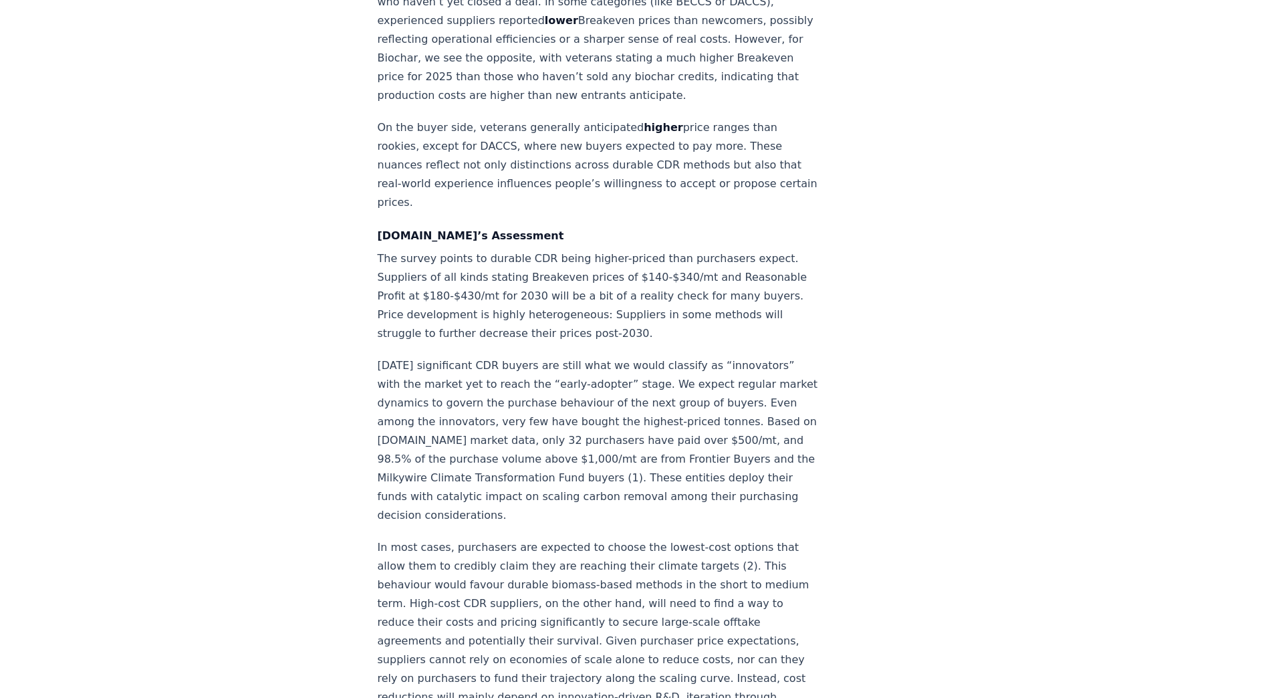
click at [445, 356] on p "Today’s significant CDR buyers are still what we would classify as “innovators”…" at bounding box center [599, 440] width 442 height 168
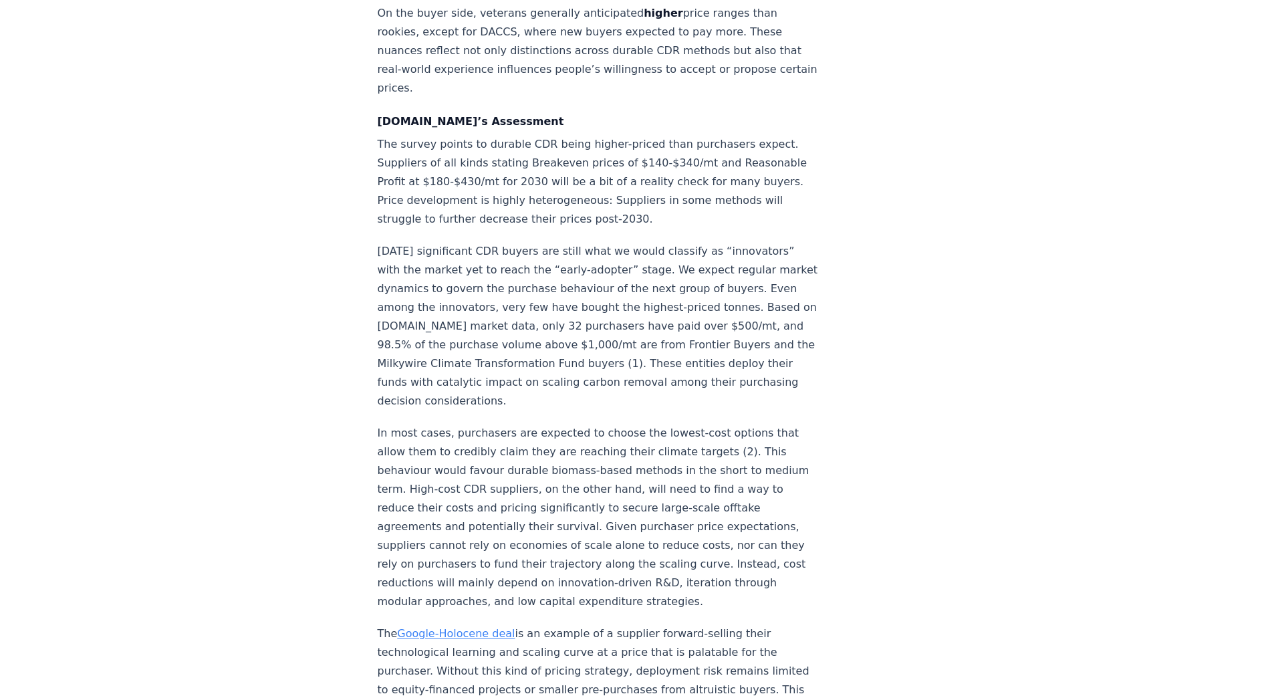
scroll to position [1843, 0]
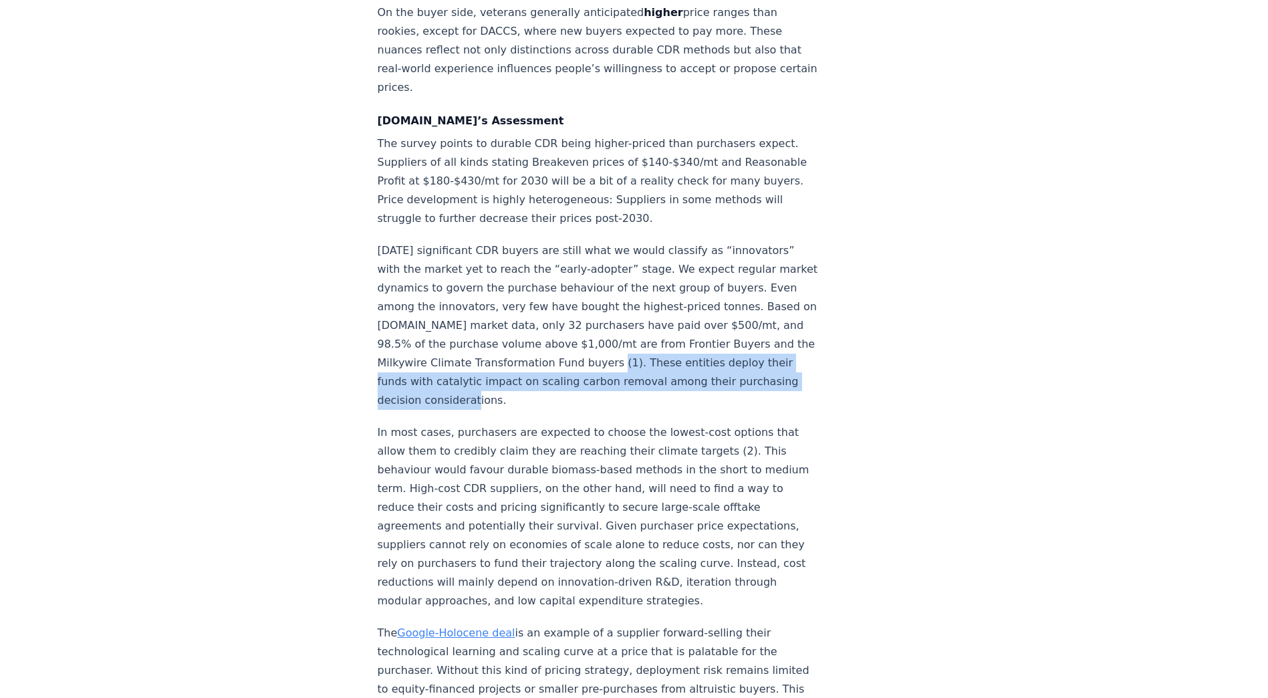
drag, startPoint x: 632, startPoint y: 338, endPoint x: 697, endPoint y: 302, distance: 74.2
click at [697, 302] on p "Today’s significant CDR buyers are still what we would classify as “innovators”…" at bounding box center [599, 325] width 442 height 168
copy p "These entities deploy their funds with catalytic impact on scaling carbon remov…"
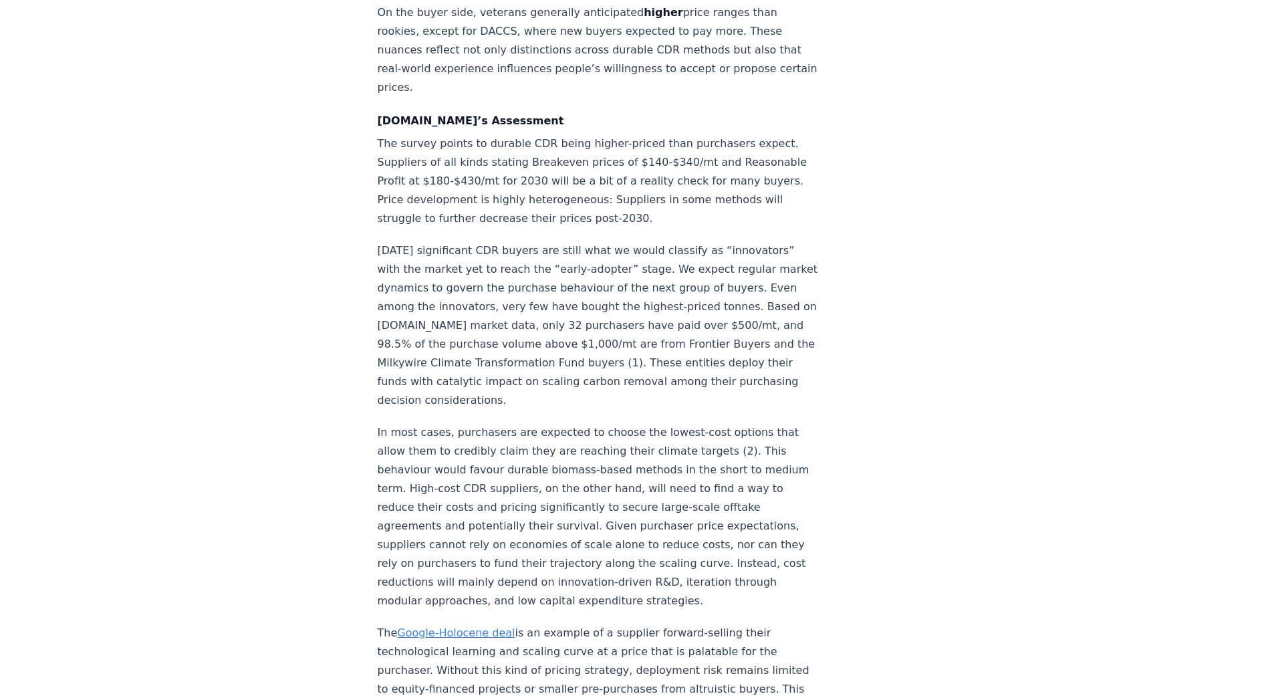
click at [402, 423] on p "In most cases, purchasers are expected to choose the lowest-cost options that a…" at bounding box center [599, 516] width 442 height 187
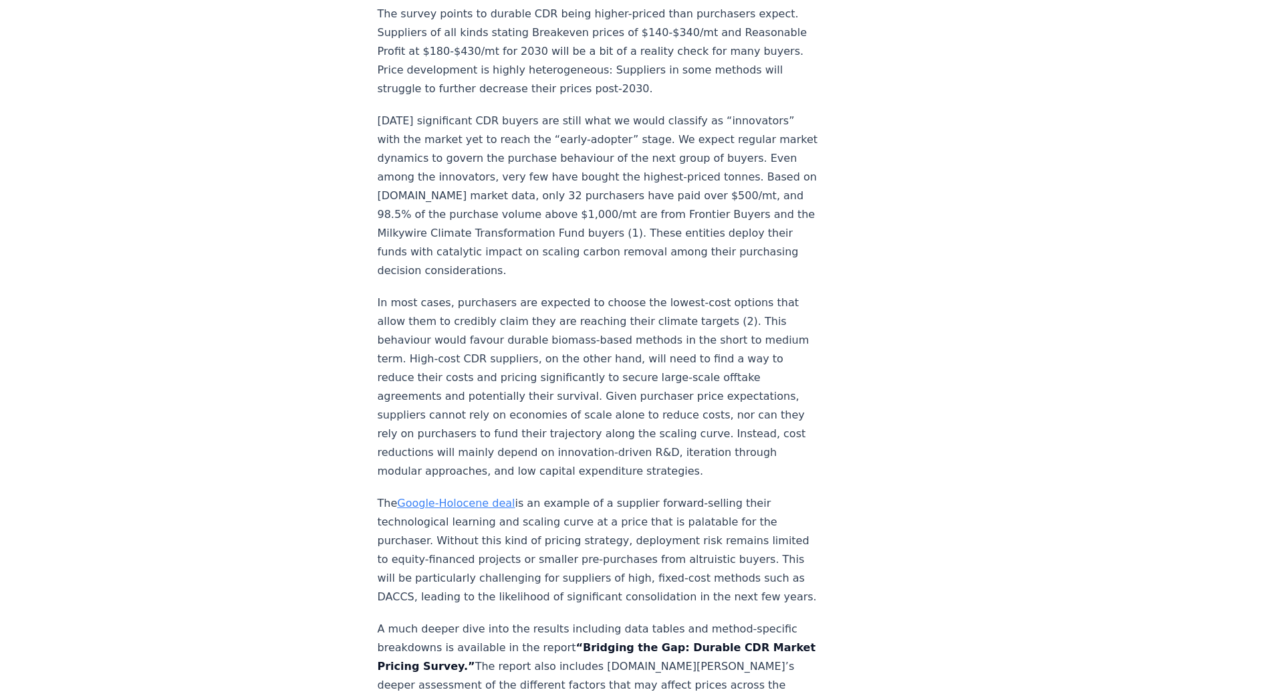
scroll to position [1974, 0]
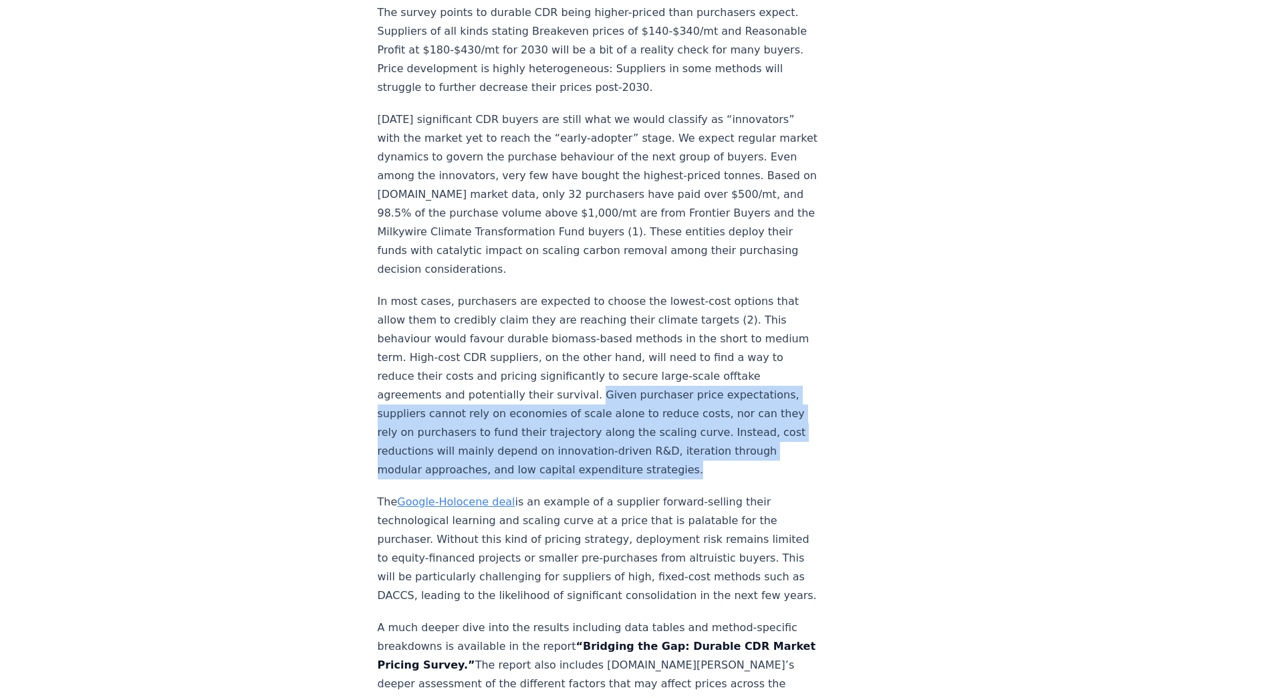
drag, startPoint x: 680, startPoint y: 411, endPoint x: 582, endPoint y: 338, distance: 122.3
click at [582, 338] on p "In most cases, purchasers are expected to choose the lowest-cost options that a…" at bounding box center [599, 385] width 442 height 187
copy p "Given purchaser price expectations, suppliers cannot rely on economies of scale…"
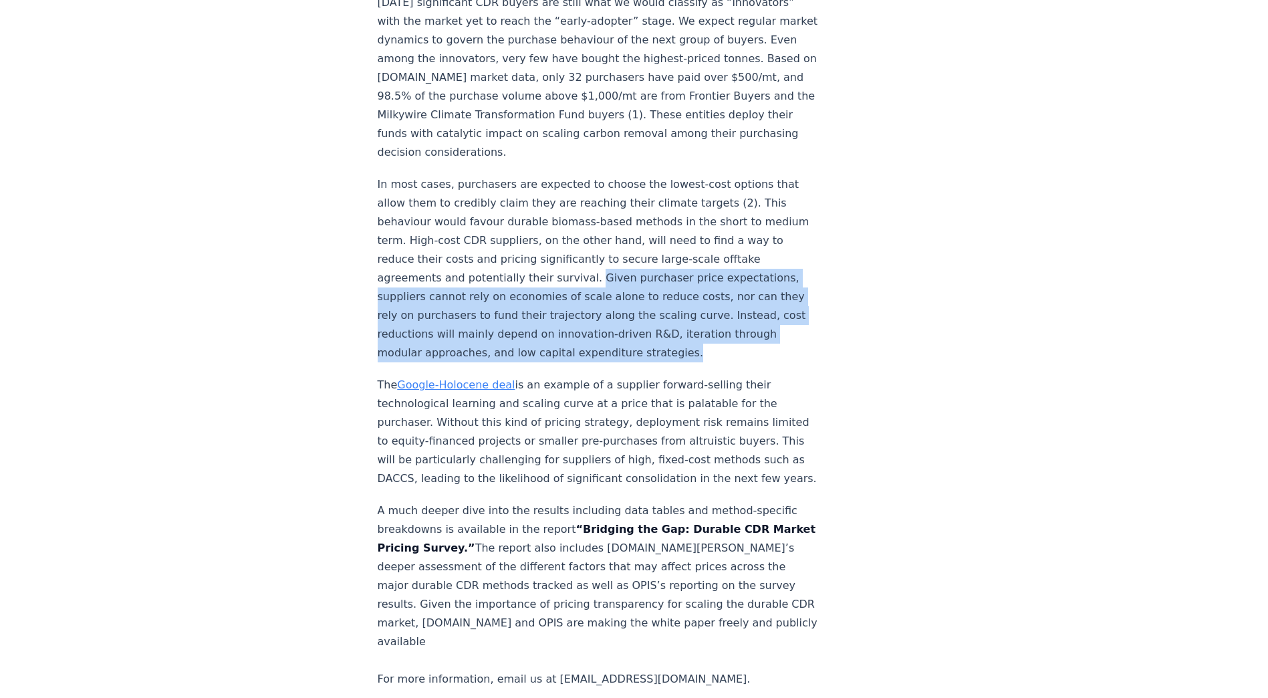
scroll to position [2092, 0]
